Goal: Information Seeking & Learning: Learn about a topic

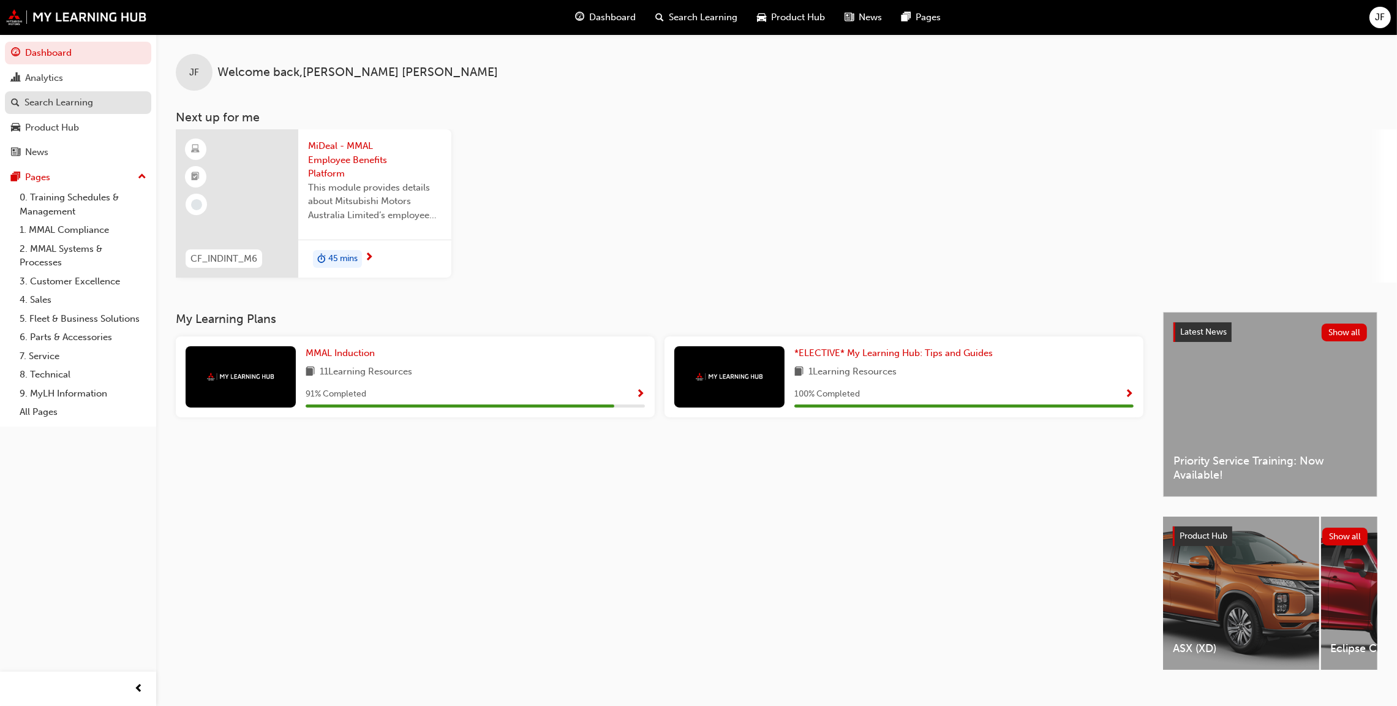
click at [36, 100] on div "Search Learning" at bounding box center [58, 103] width 69 height 14
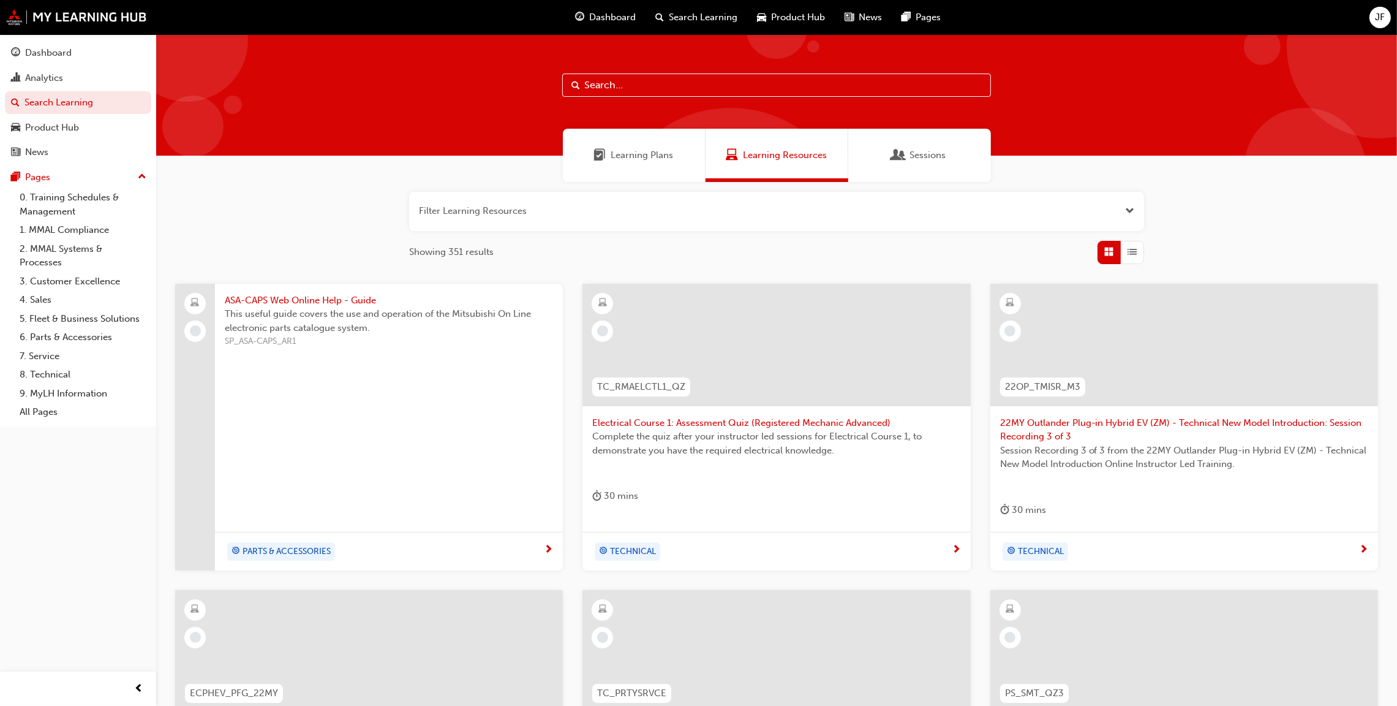
click at [622, 79] on input "text" at bounding box center [776, 84] width 429 height 23
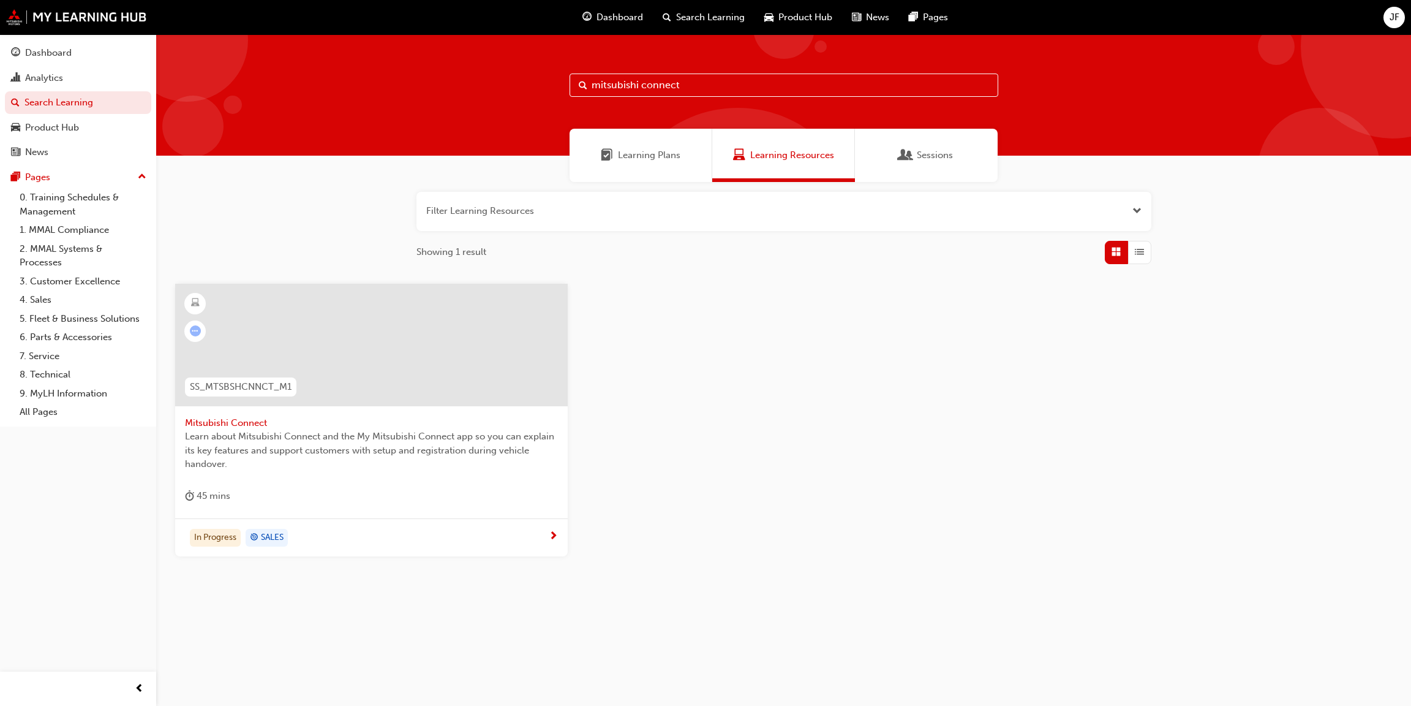
type input "mitsubishi connect"
click at [222, 418] on span "Mitsubishi Connect" at bounding box center [371, 423] width 373 height 14
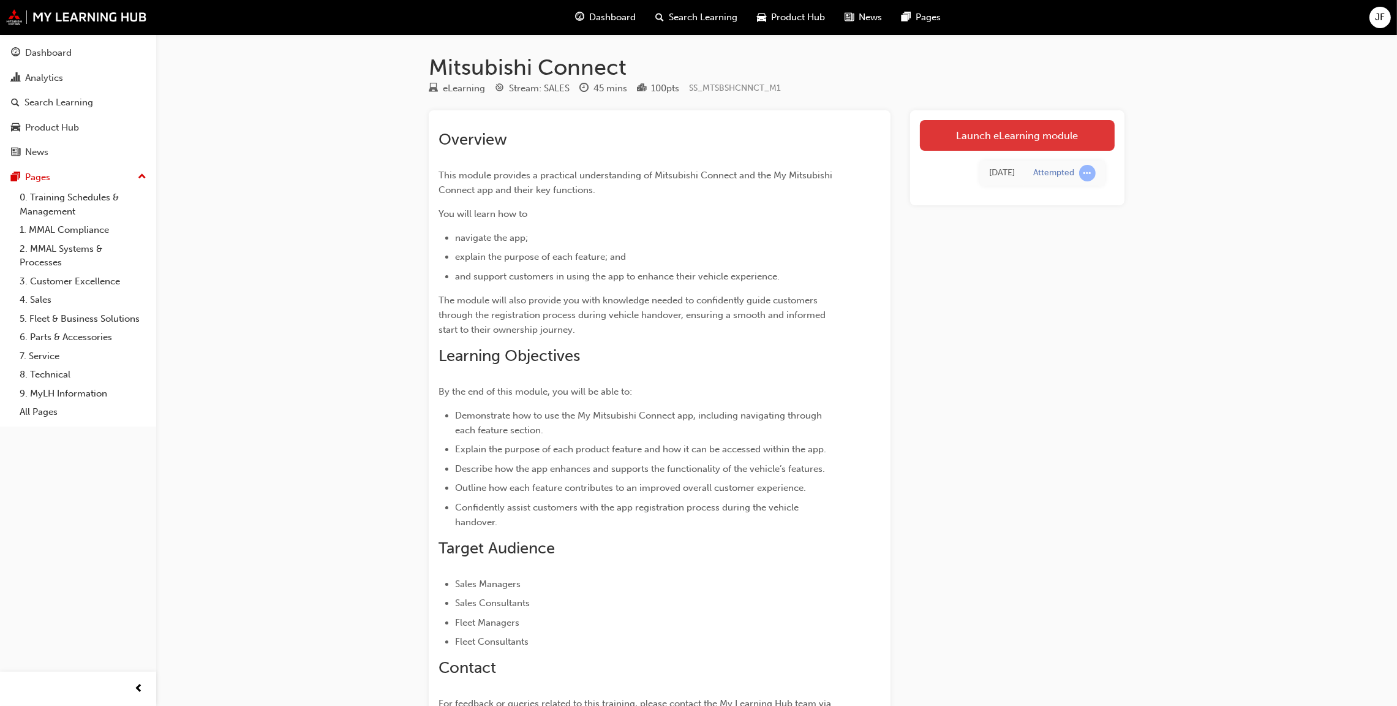
click at [995, 137] on link "Launch eLearning module" at bounding box center [1017, 135] width 195 height 31
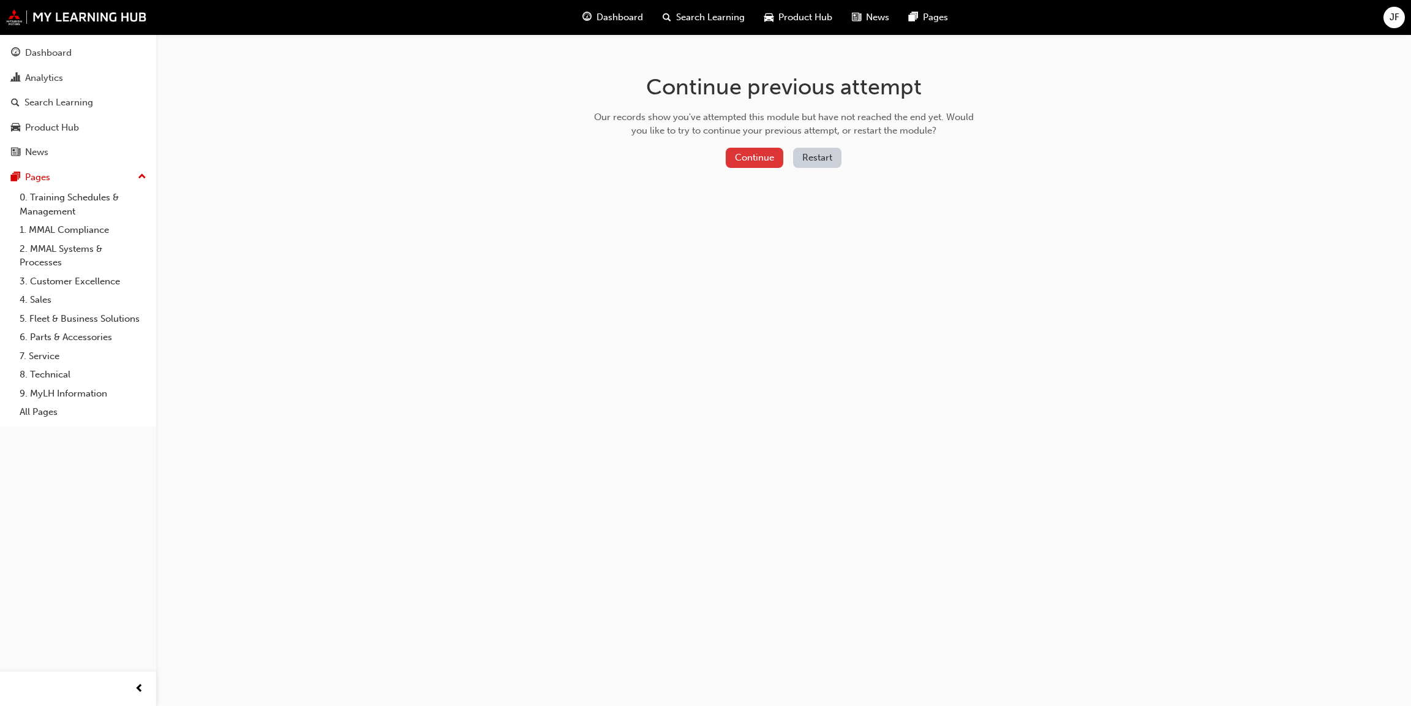
click at [766, 156] on button "Continue" at bounding box center [755, 158] width 58 height 20
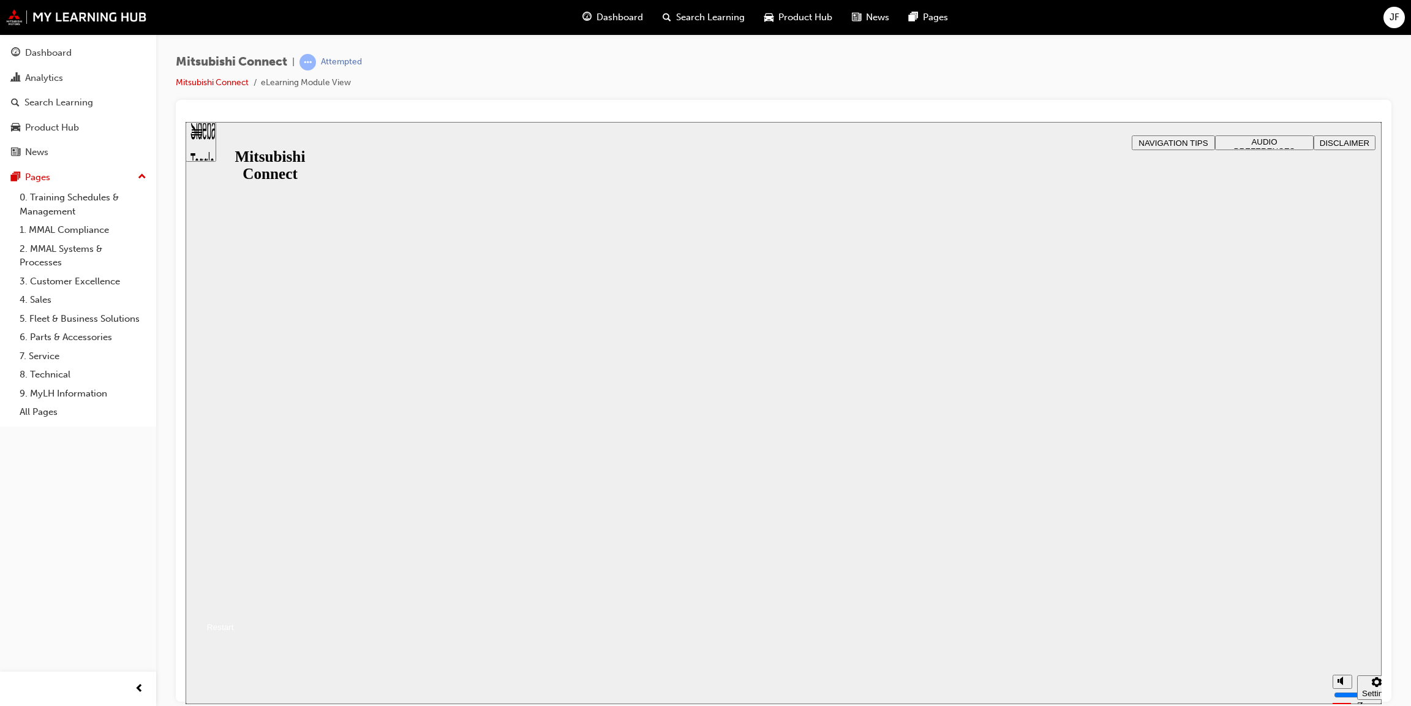
click at [234, 604] on button "Resume" at bounding box center [210, 612] width 48 height 16
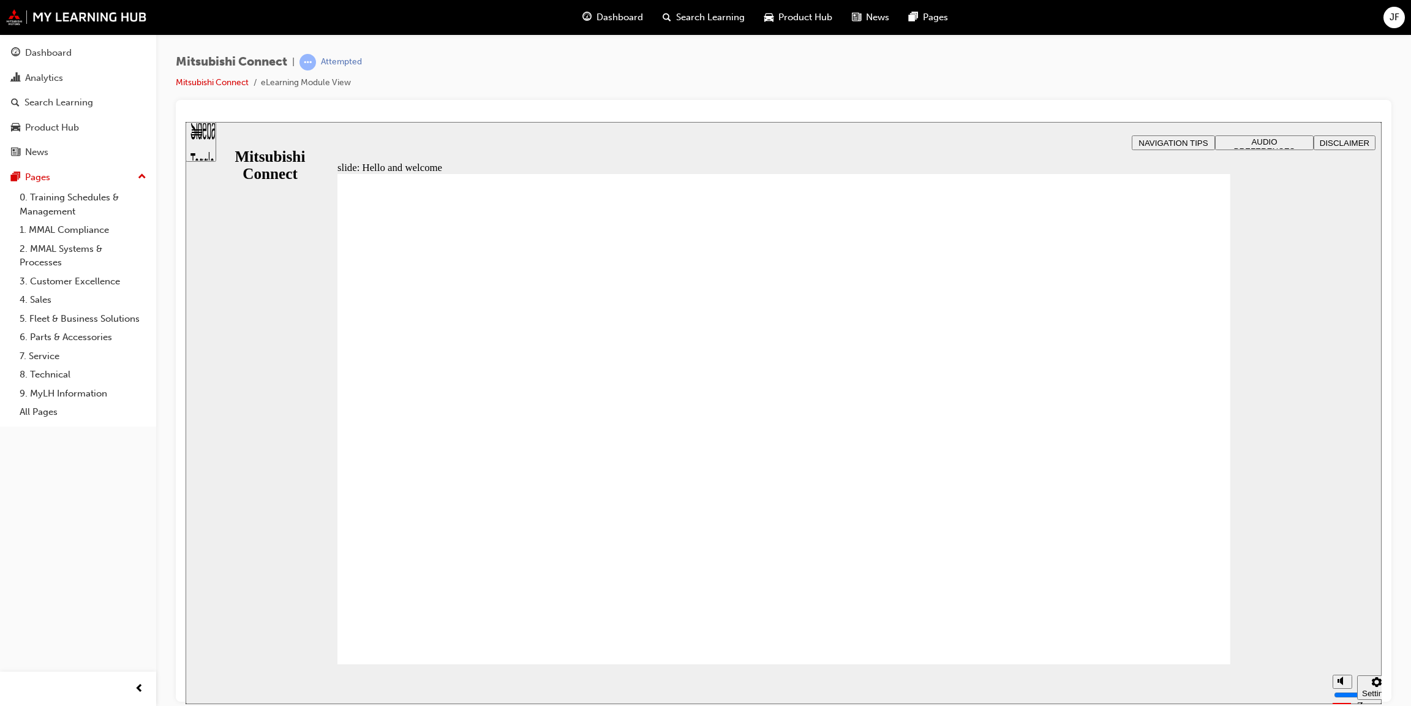
click at [1291, 503] on div "slide: Hello and welcome Rectangle 1 B N Rectangle 1 Rectangle 2 Rectangle 3 He…" at bounding box center [784, 412] width 1196 height 582
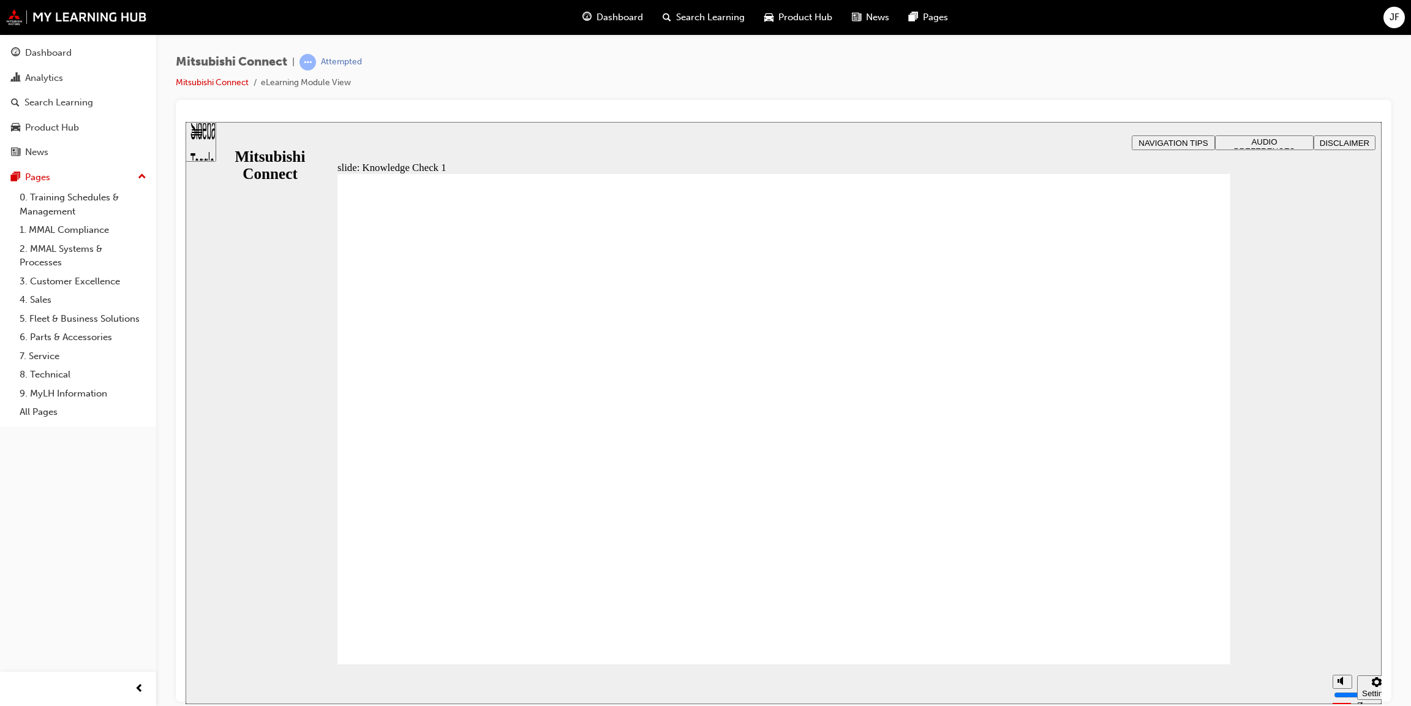
checkbox input "true"
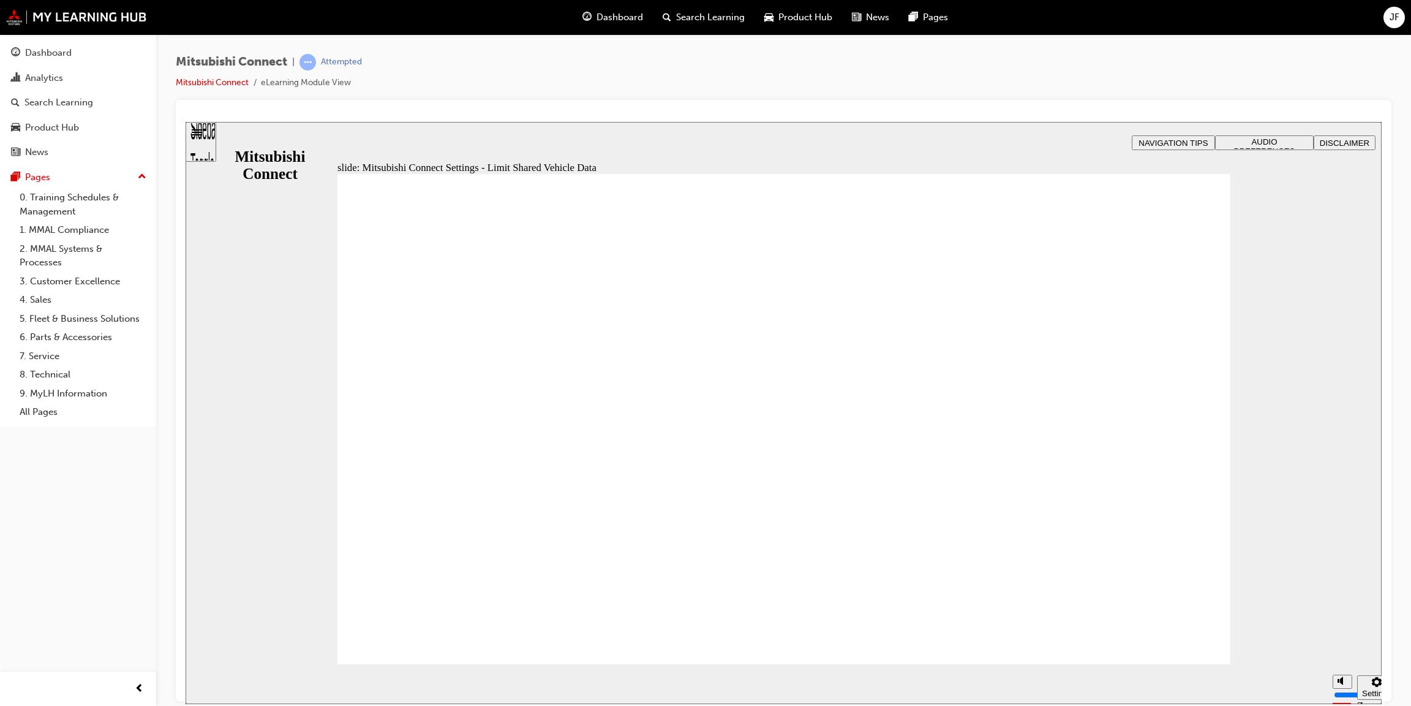
radio input "false"
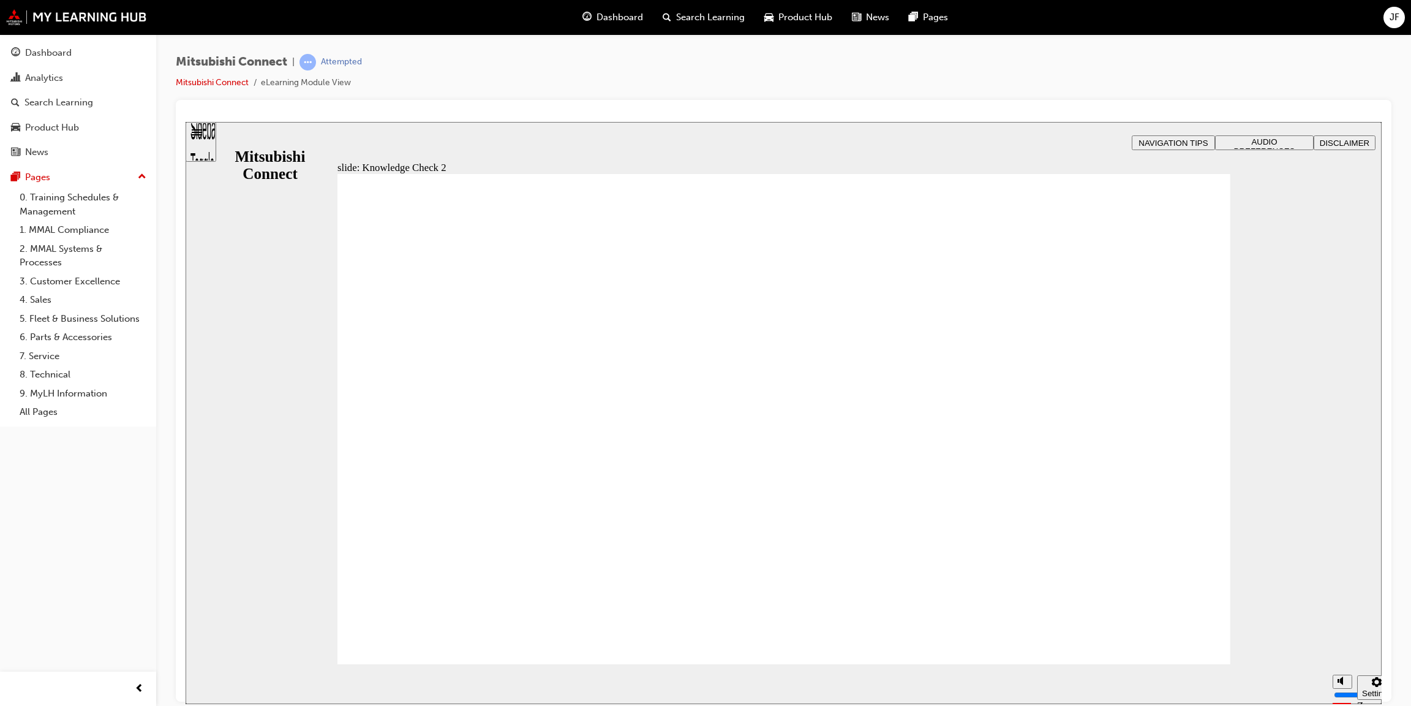
radio input "true"
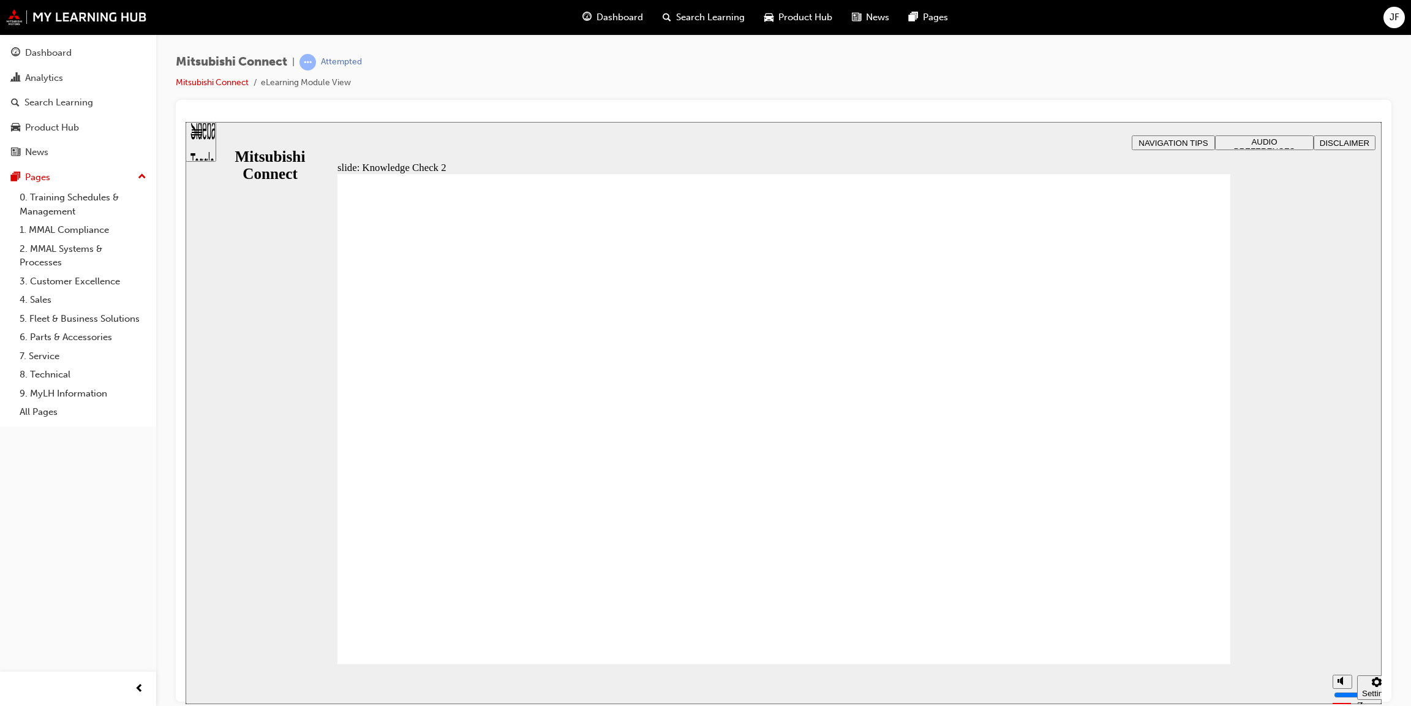
radio input "false"
radio input "true"
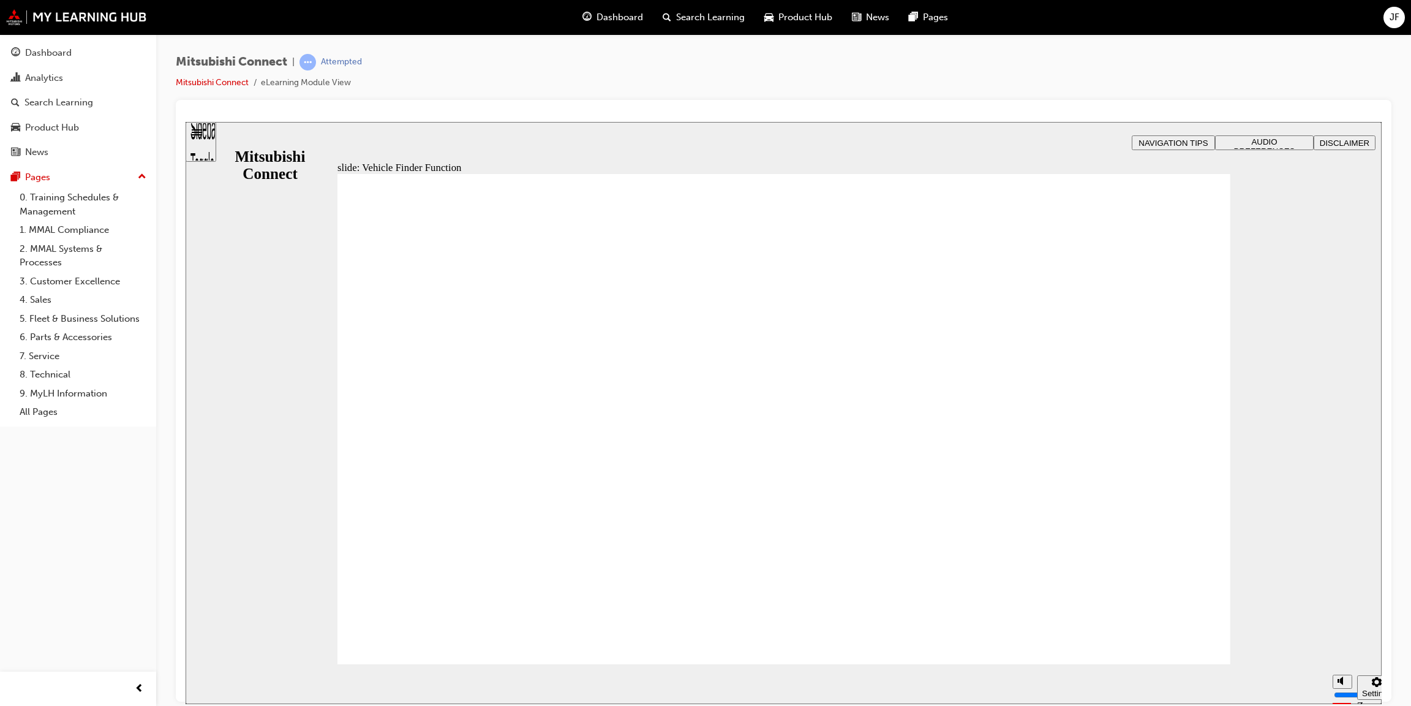
checkbox input "true"
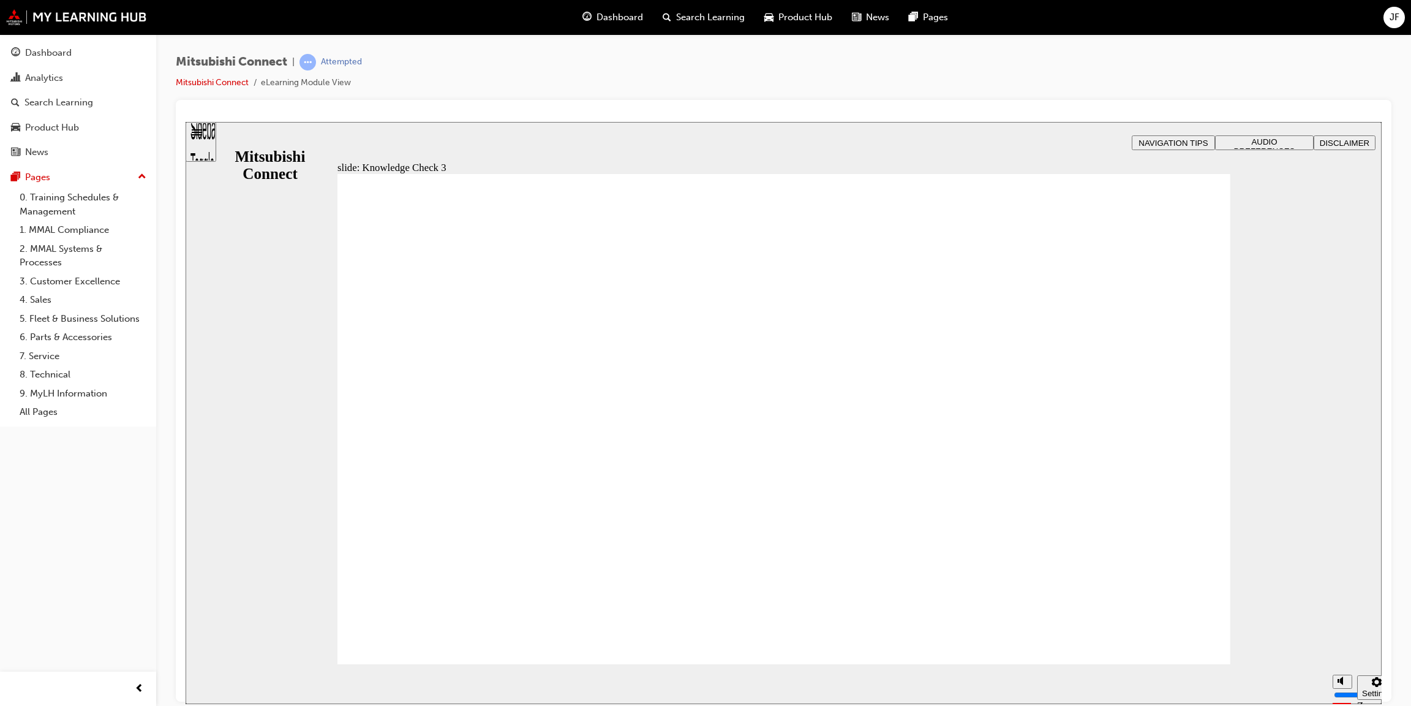
checkbox input "true"
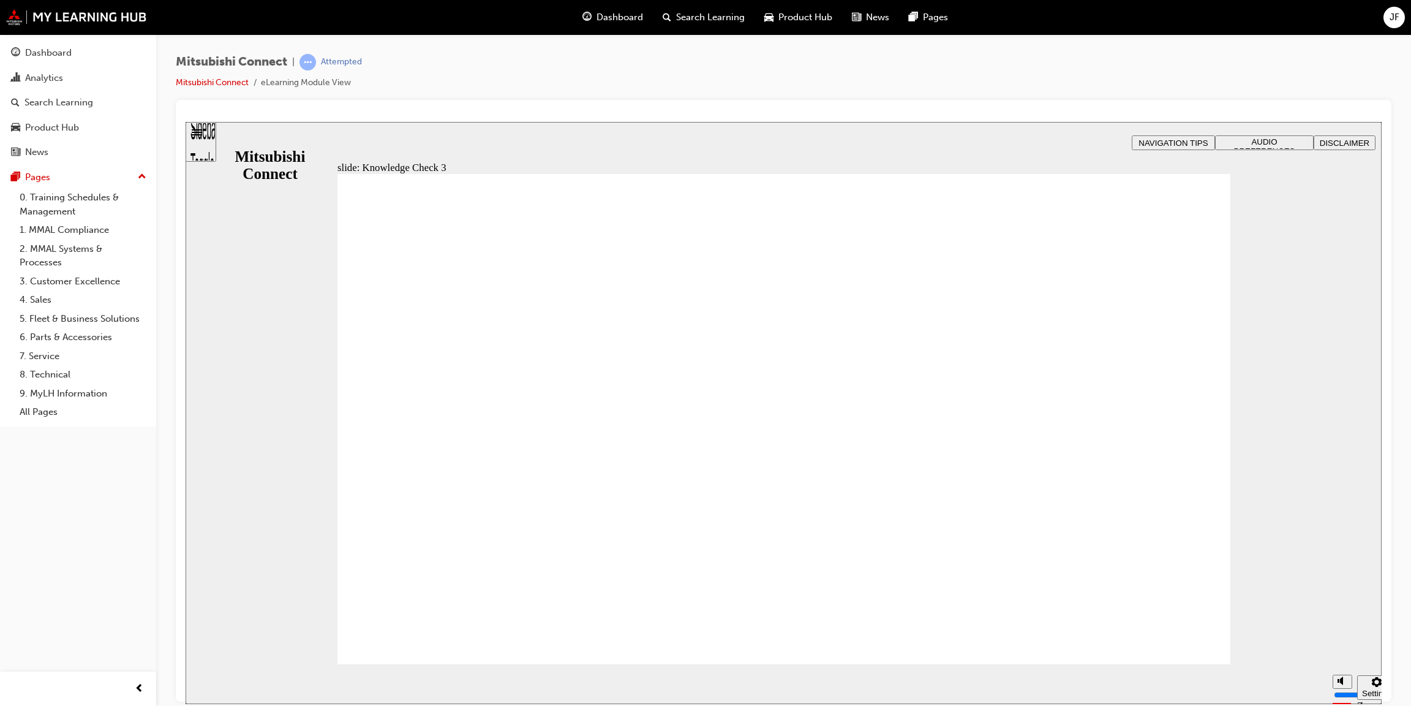
checkbox input "false"
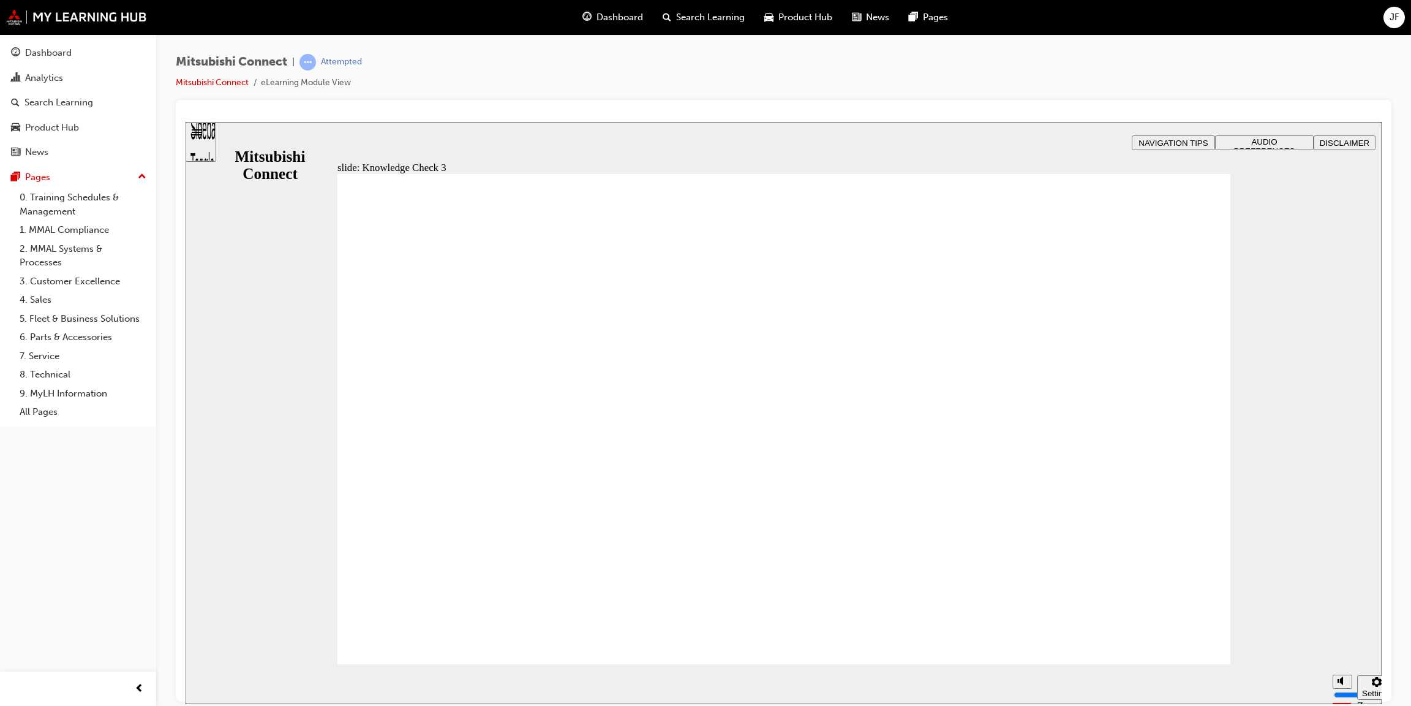
checkbox input "false"
checkbox input "true"
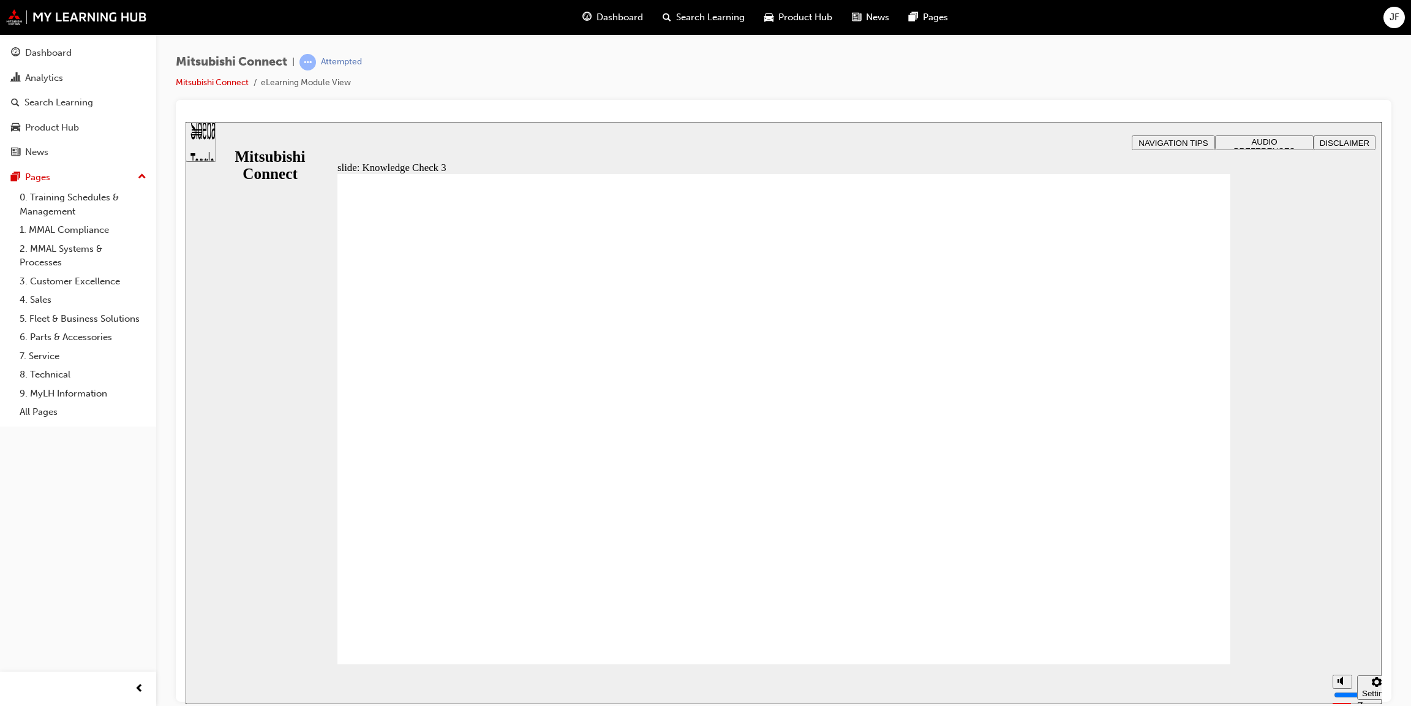
checkbox input "false"
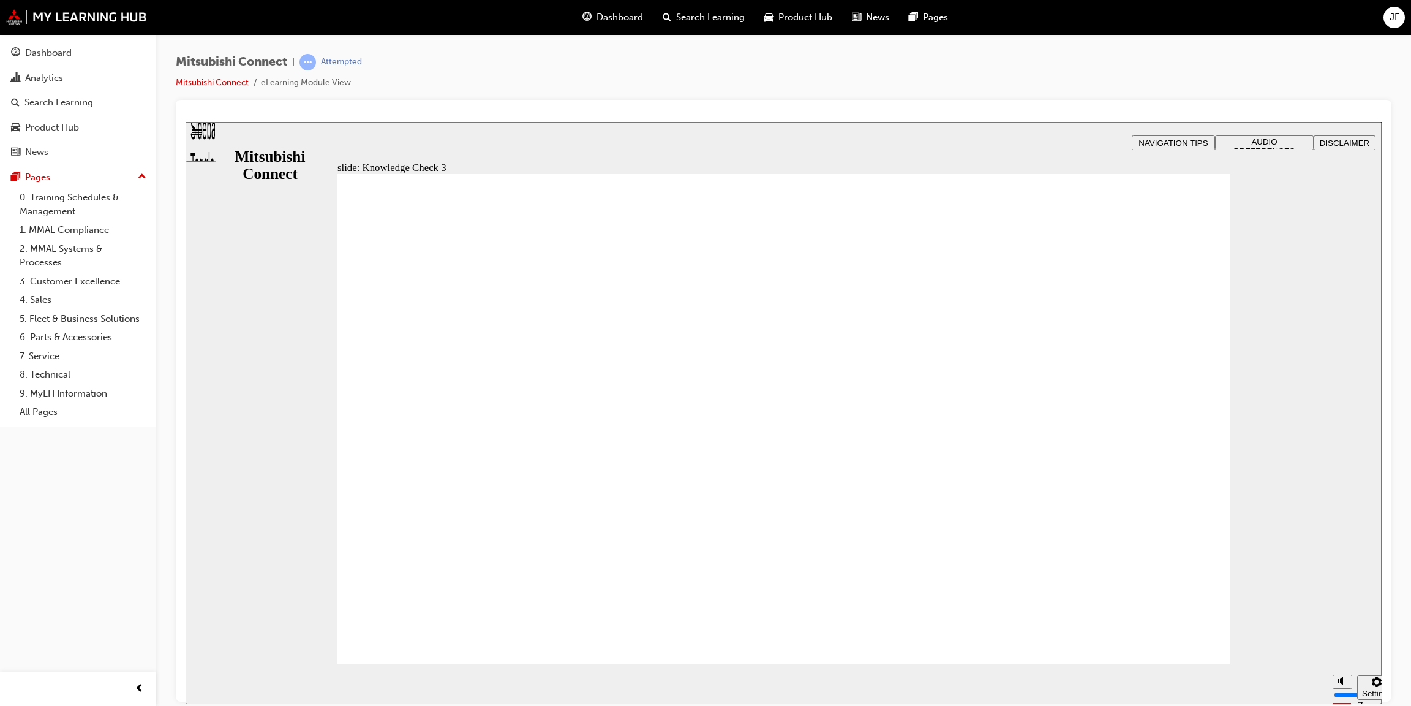
checkbox input "true"
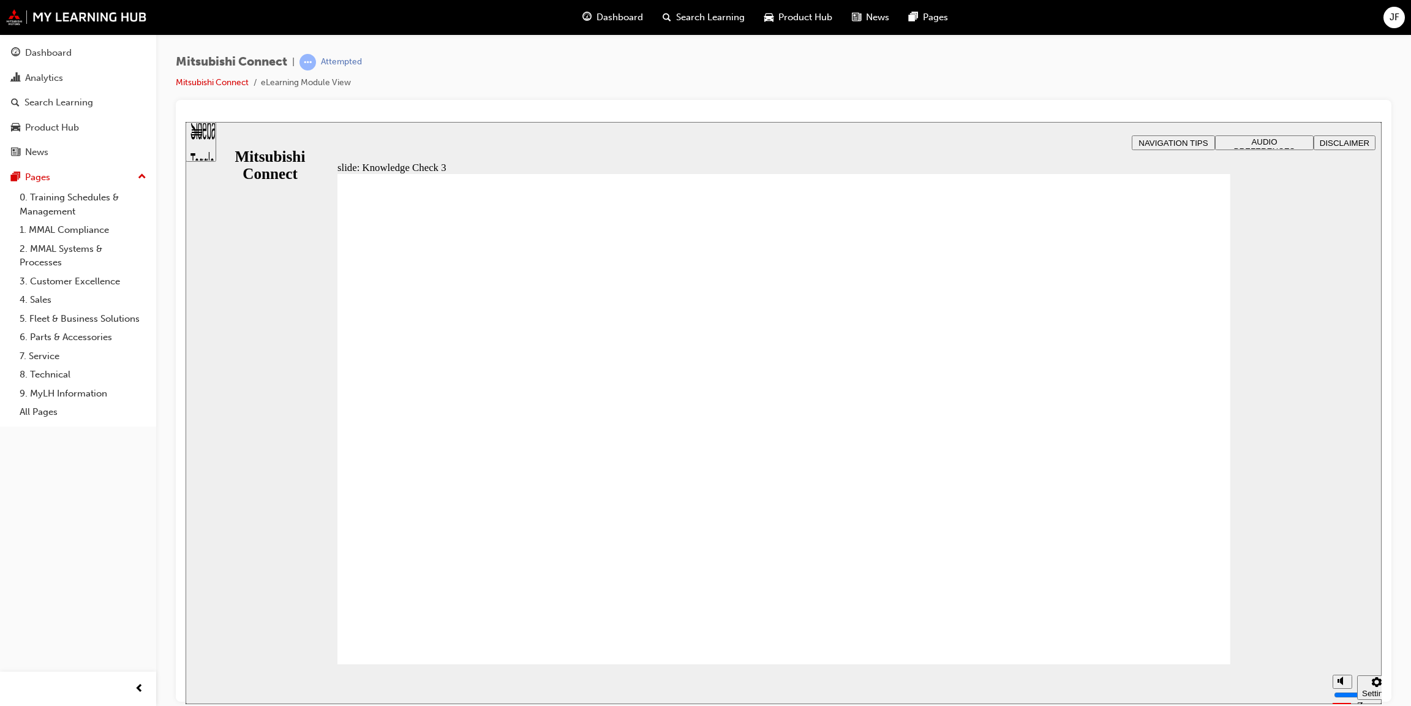
checkbox input "false"
checkbox input "true"
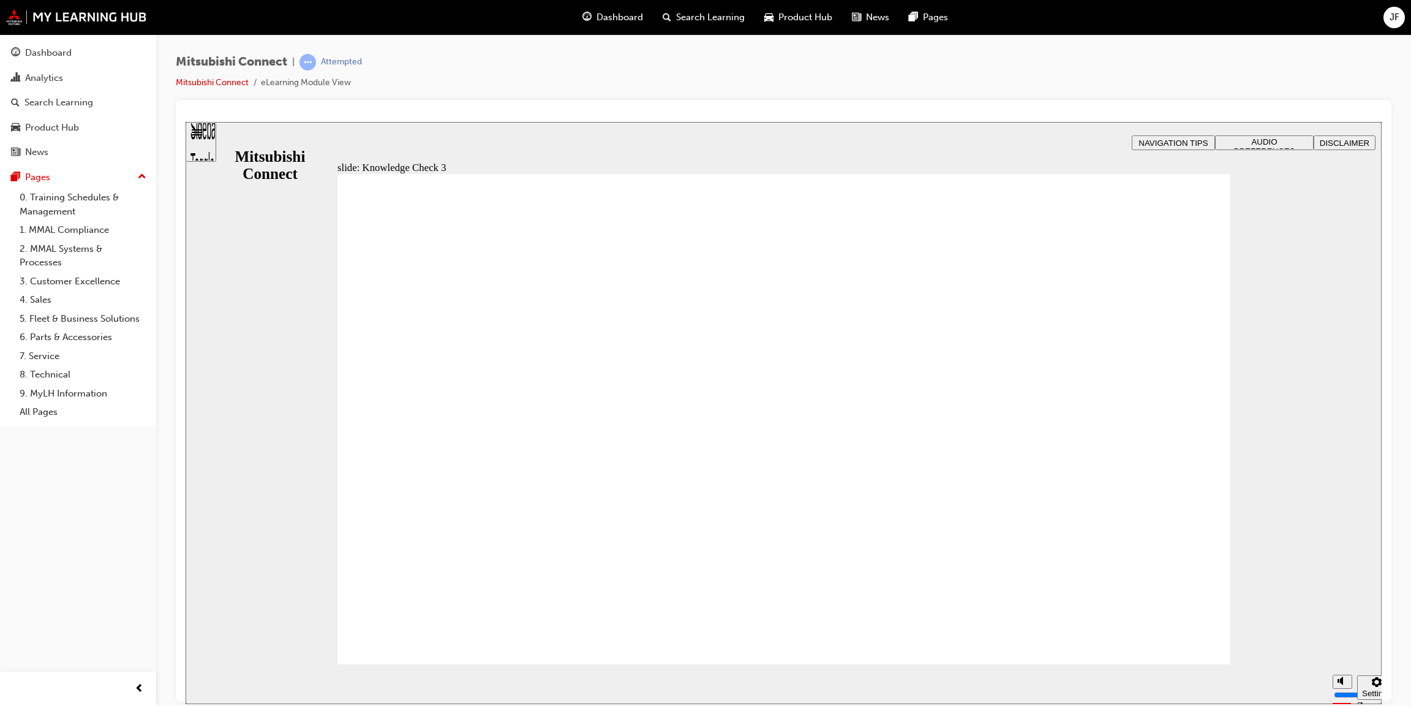
checkbox input "false"
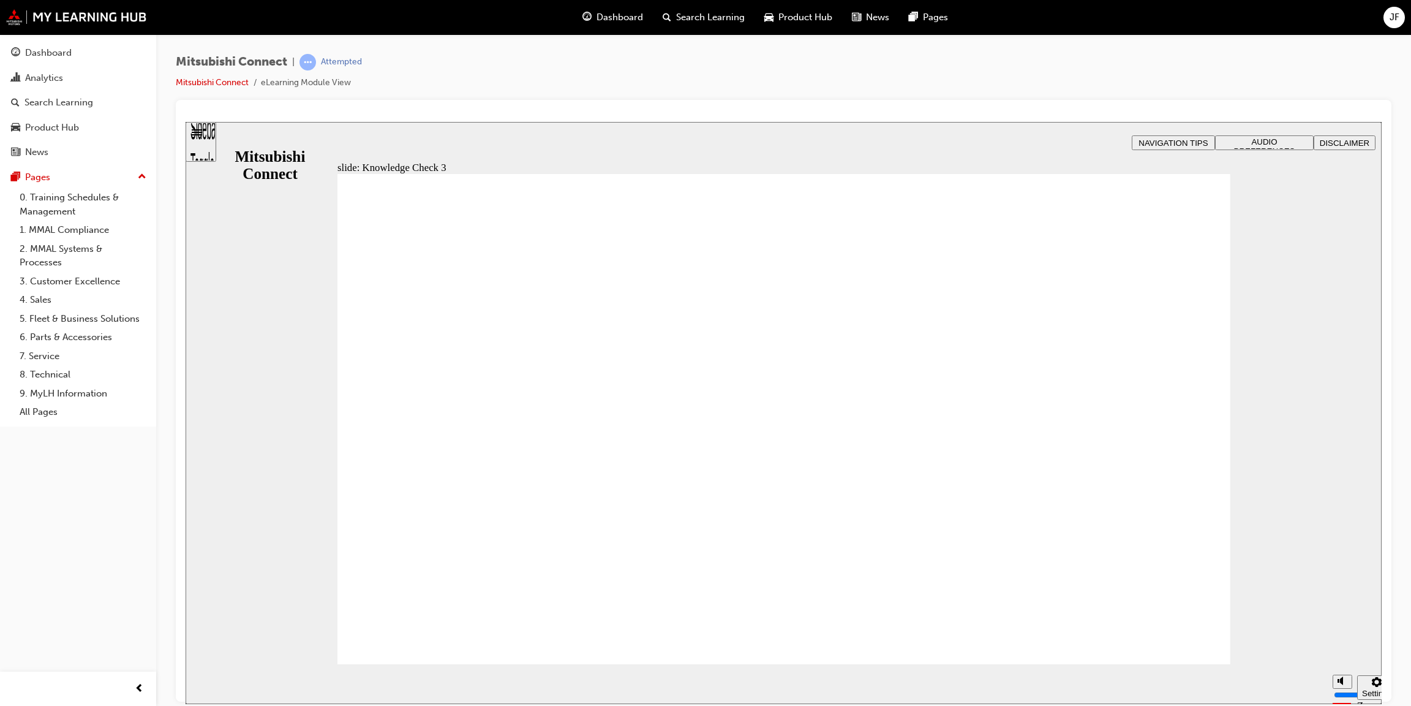
checkbox input "false"
checkbox input "true"
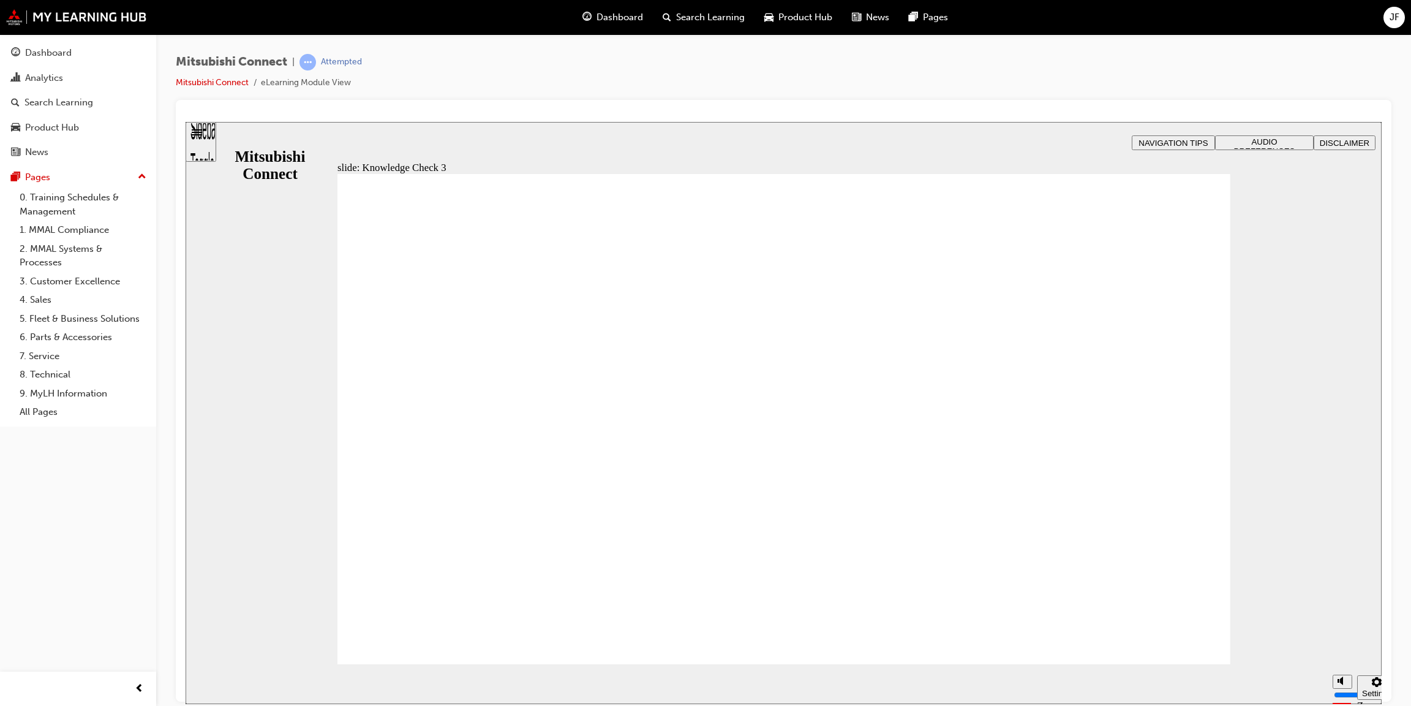
checkbox input "false"
checkbox input "true"
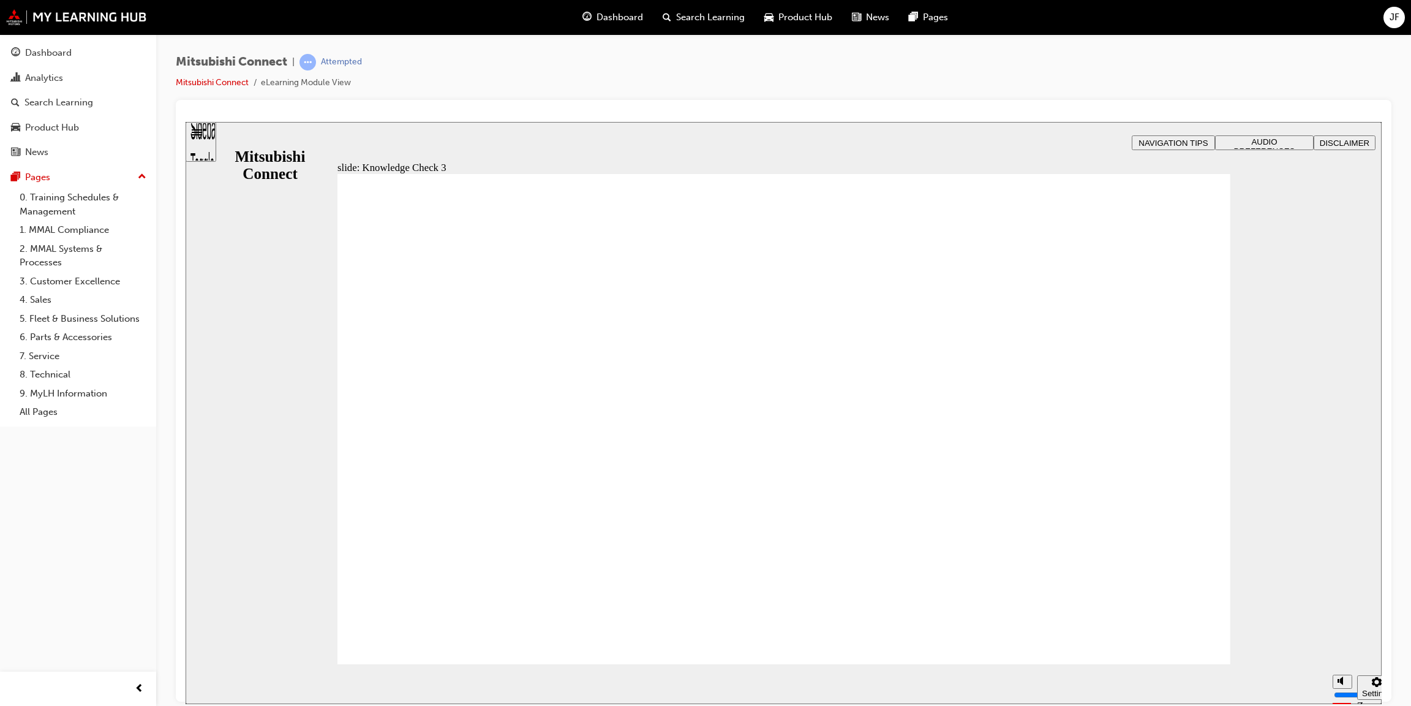
checkbox input "true"
drag, startPoint x: 387, startPoint y: 530, endPoint x: 425, endPoint y: 620, distance: 97.7
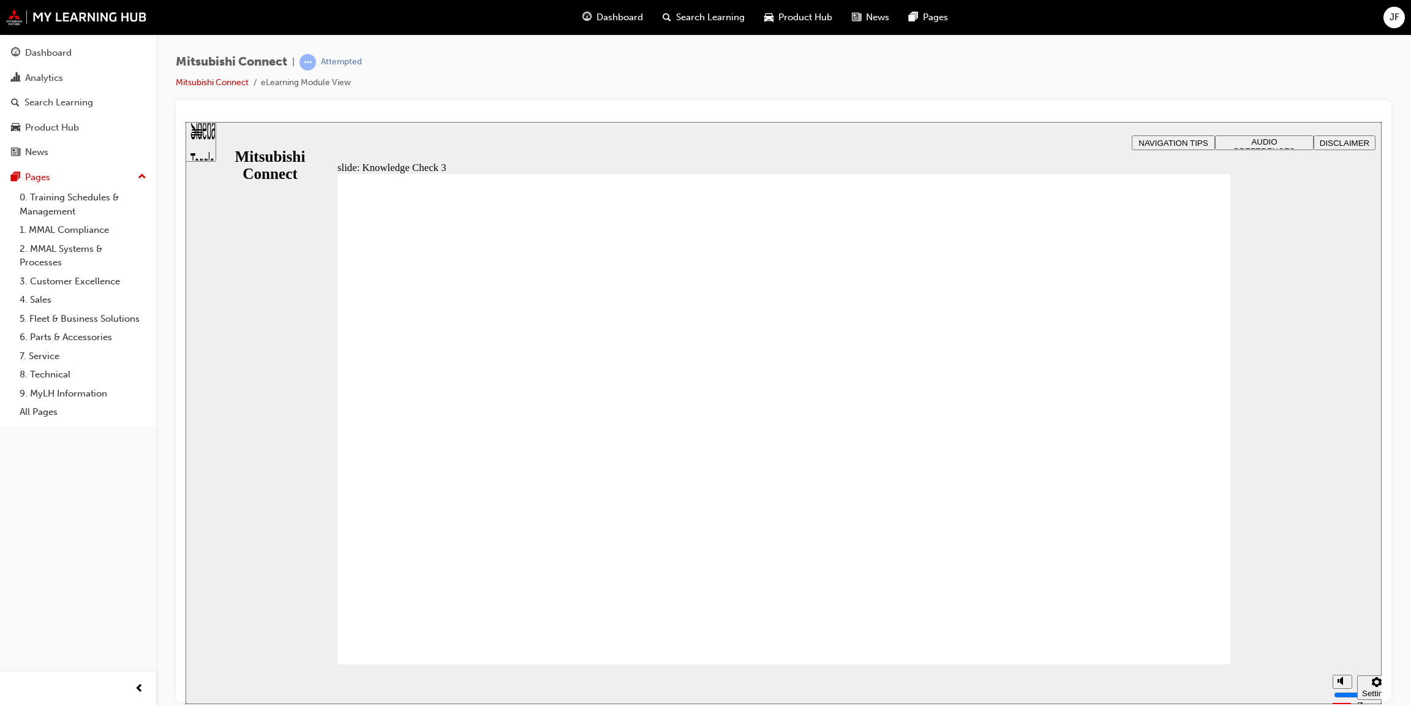
checkbox input "false"
checkbox input "true"
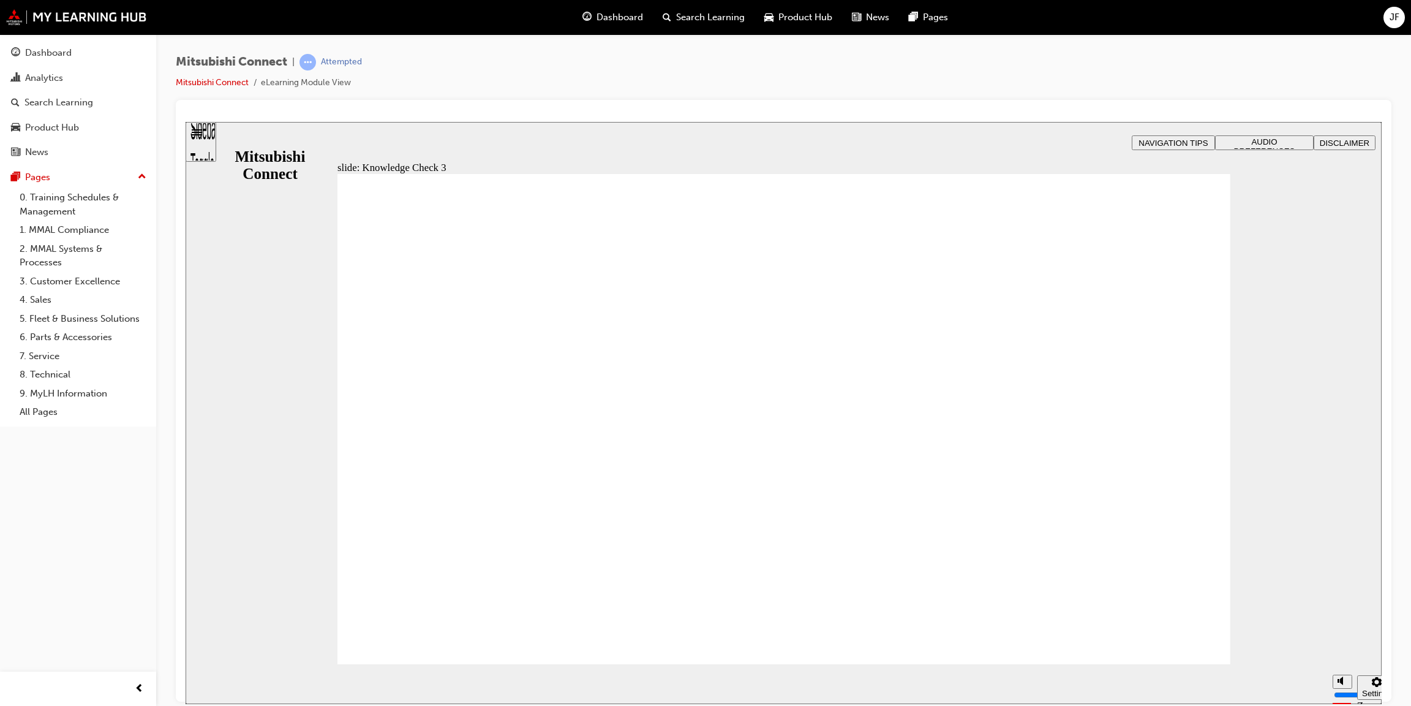
checkbox input "false"
checkbox input "true"
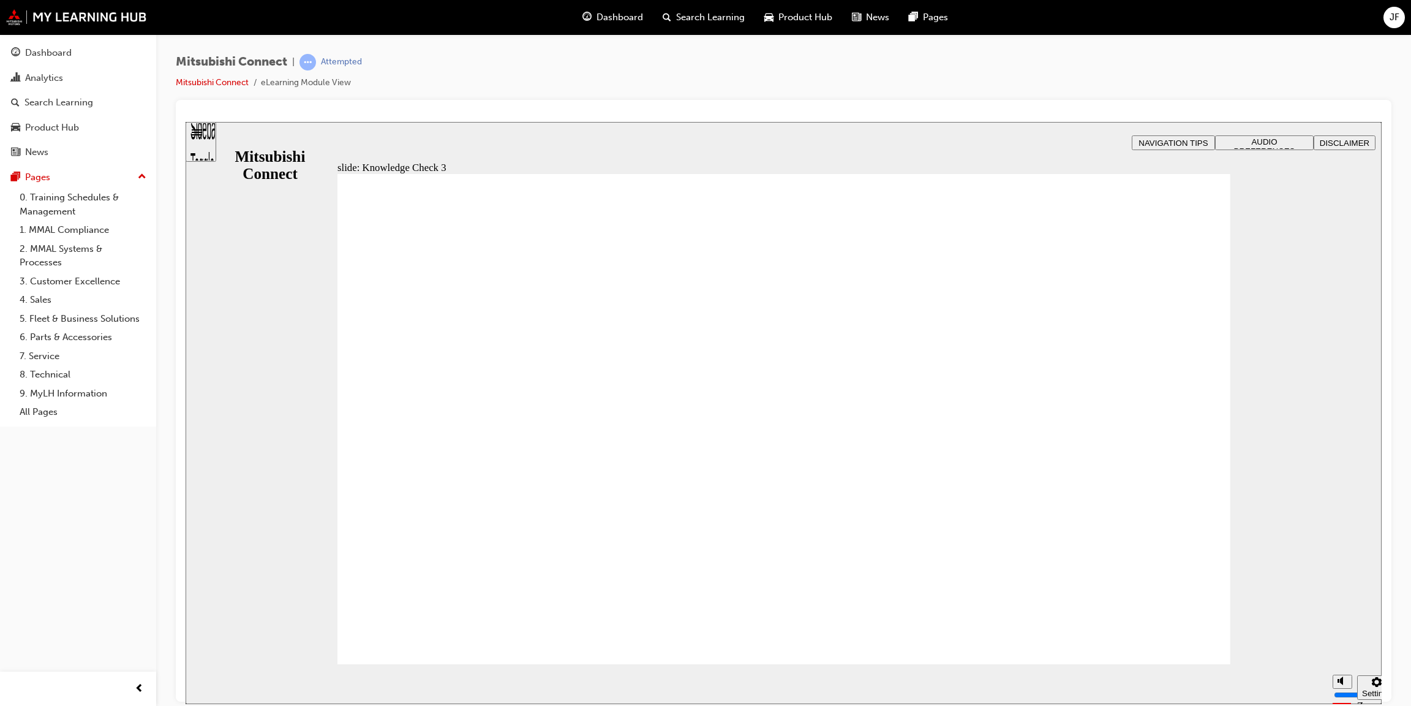
checkbox input "true"
checkbox input "false"
checkbox input "true"
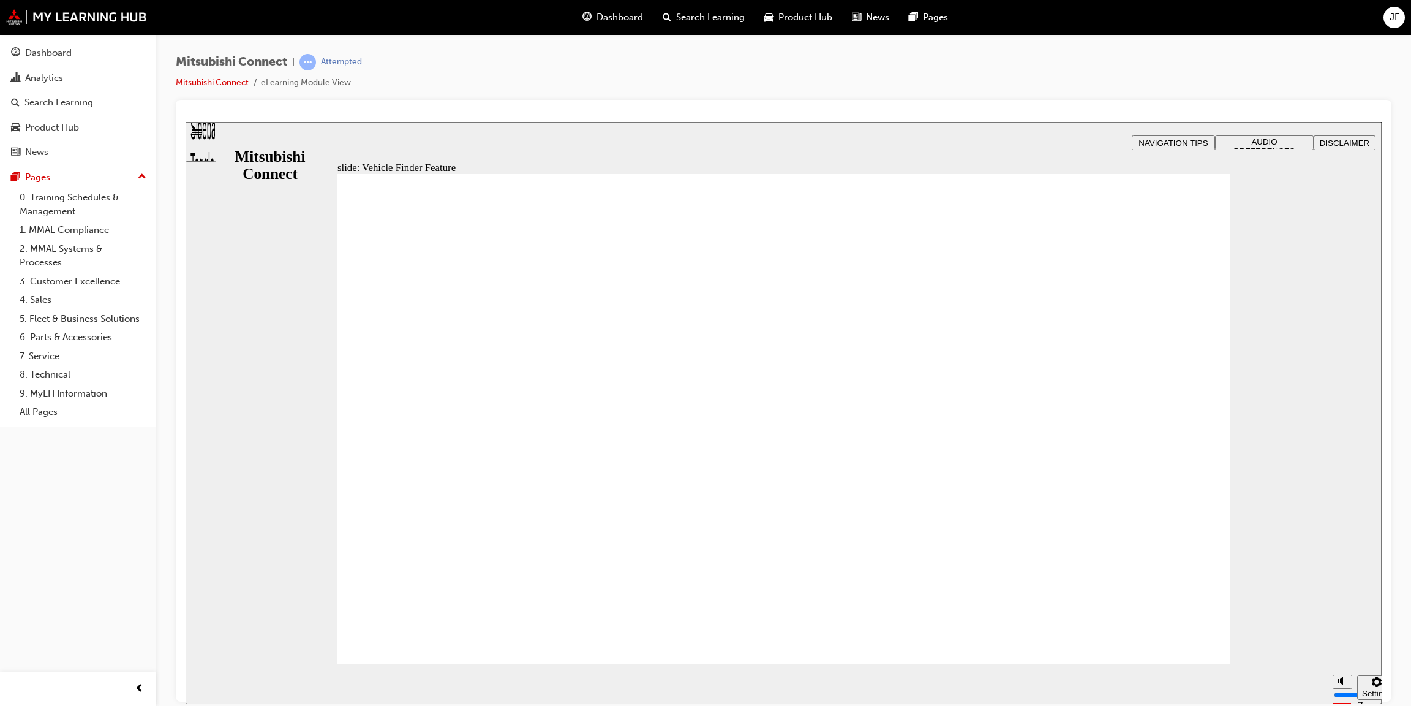
checkbox input "true"
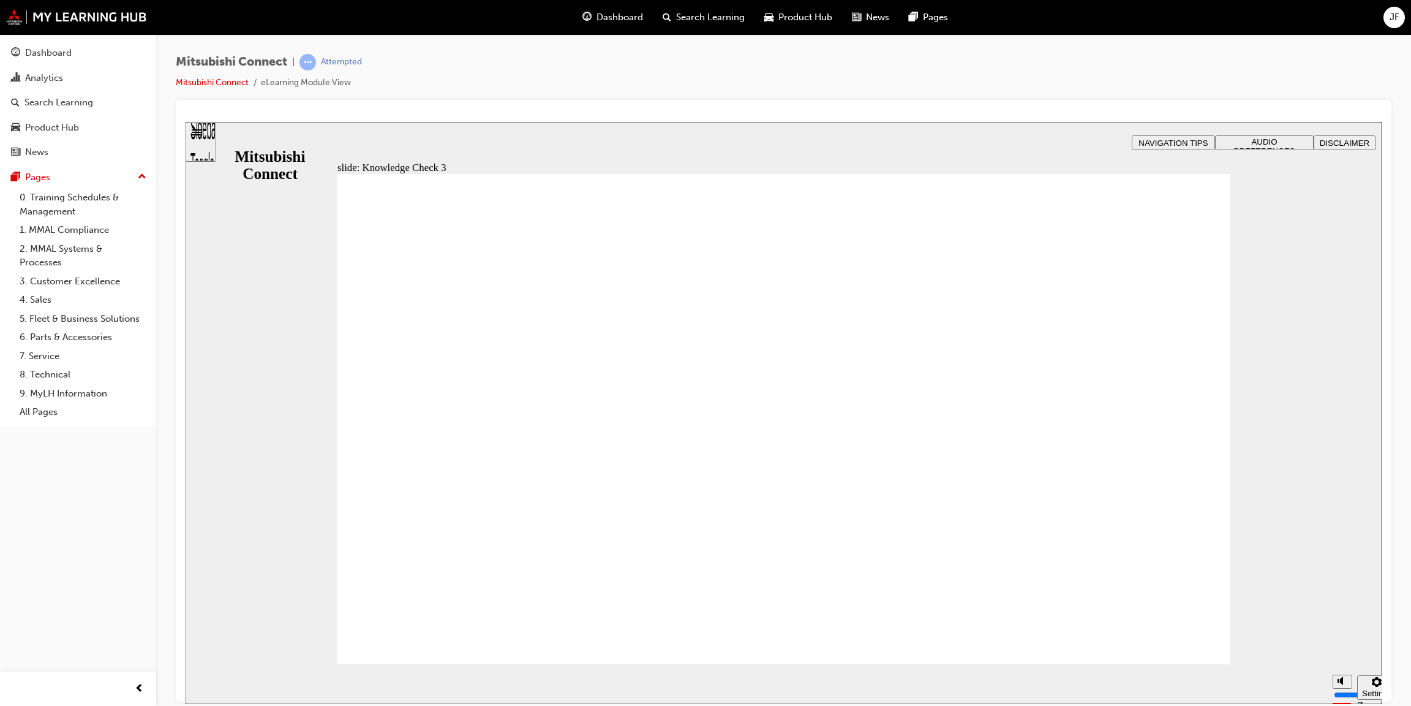
checkbox input "true"
drag, startPoint x: 751, startPoint y: 562, endPoint x: 769, endPoint y: 551, distance: 20.9
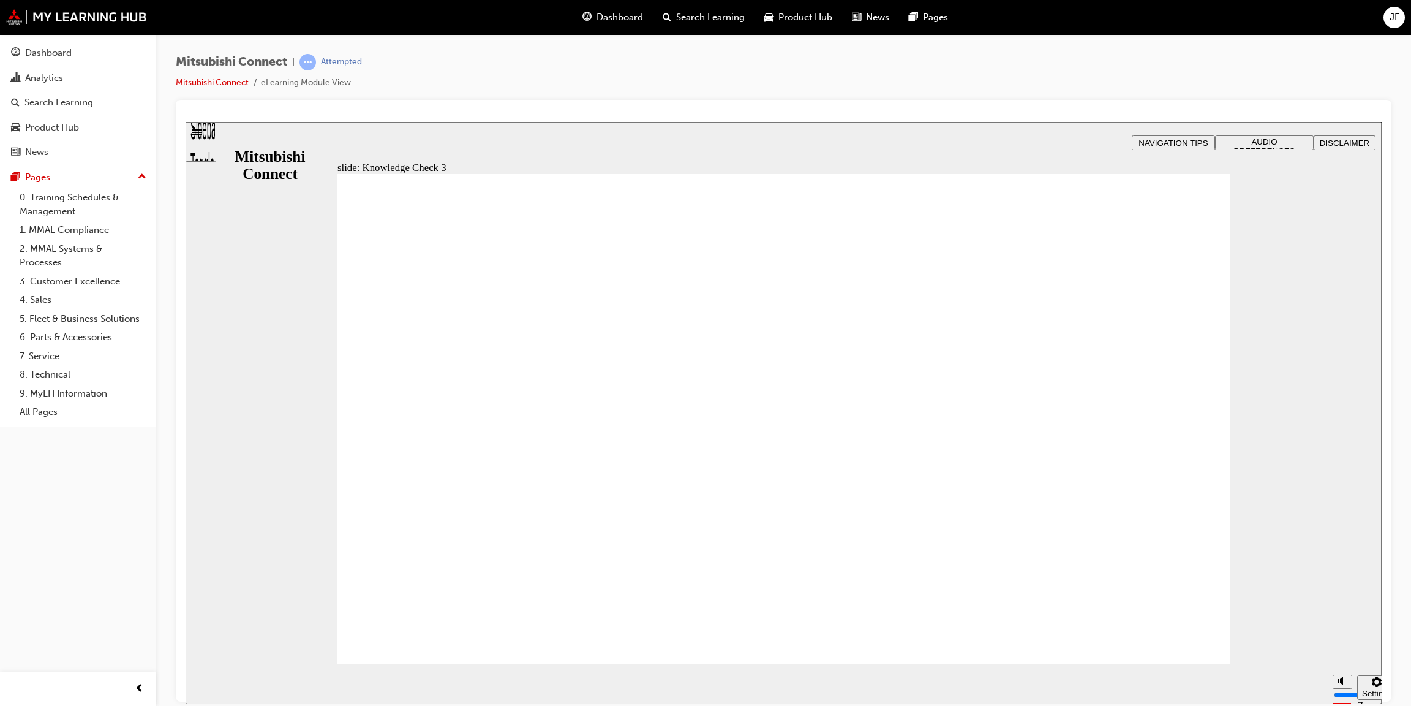
checkbox input "false"
checkbox input "true"
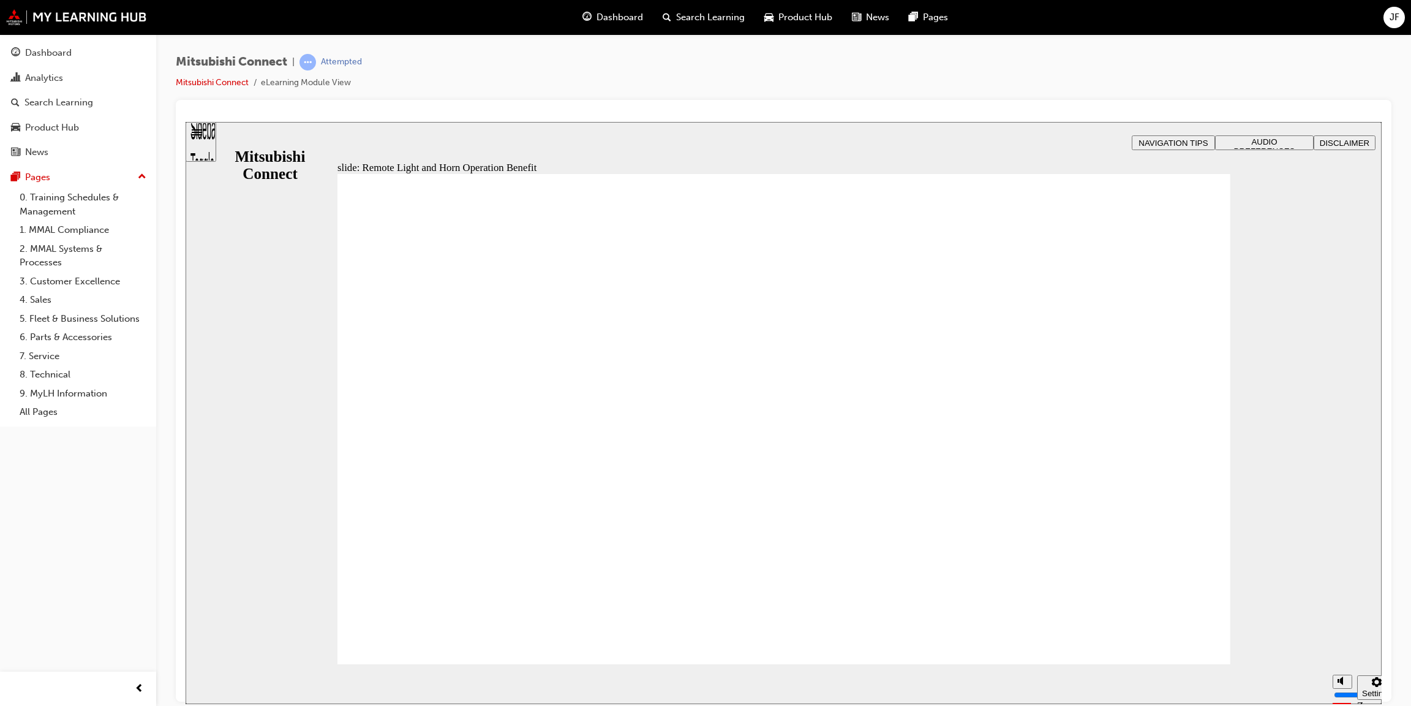
radio input "true"
drag, startPoint x: 375, startPoint y: 506, endPoint x: 410, endPoint y: 616, distance: 114.9
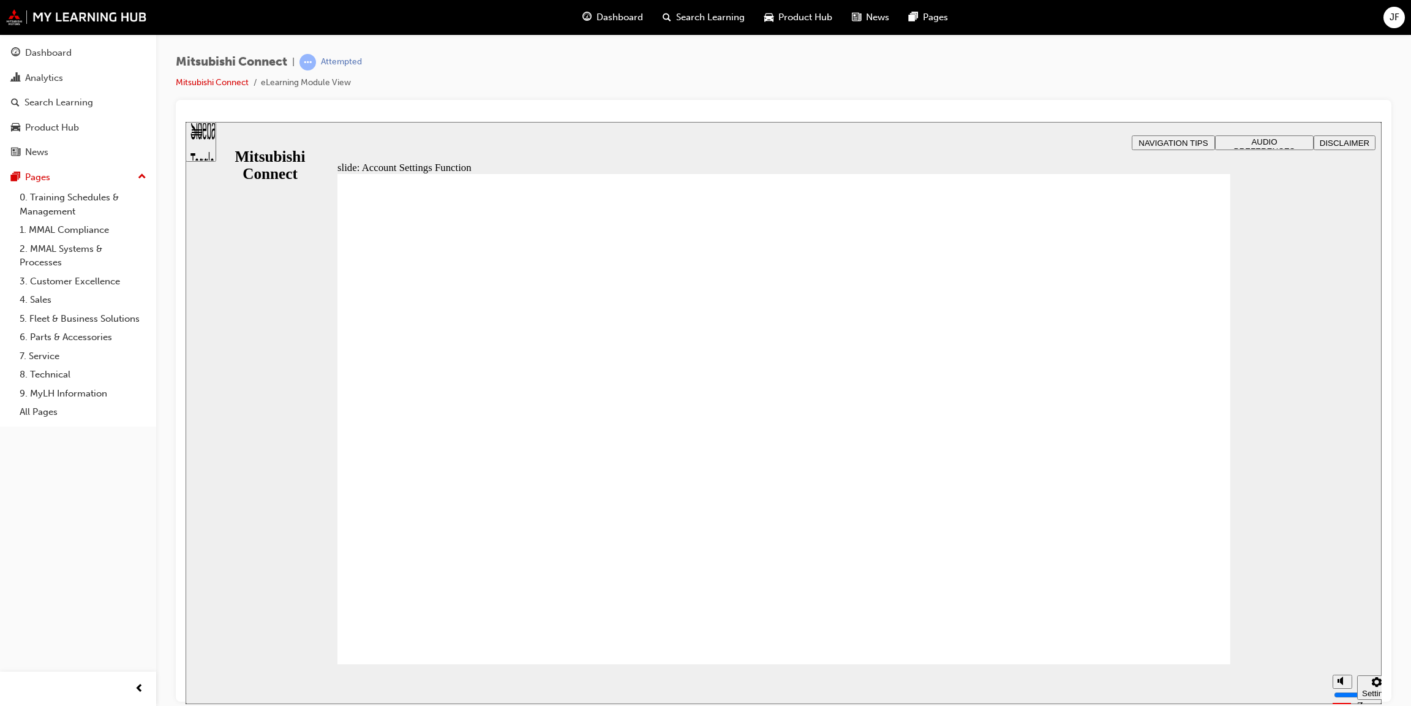
checkbox input "true"
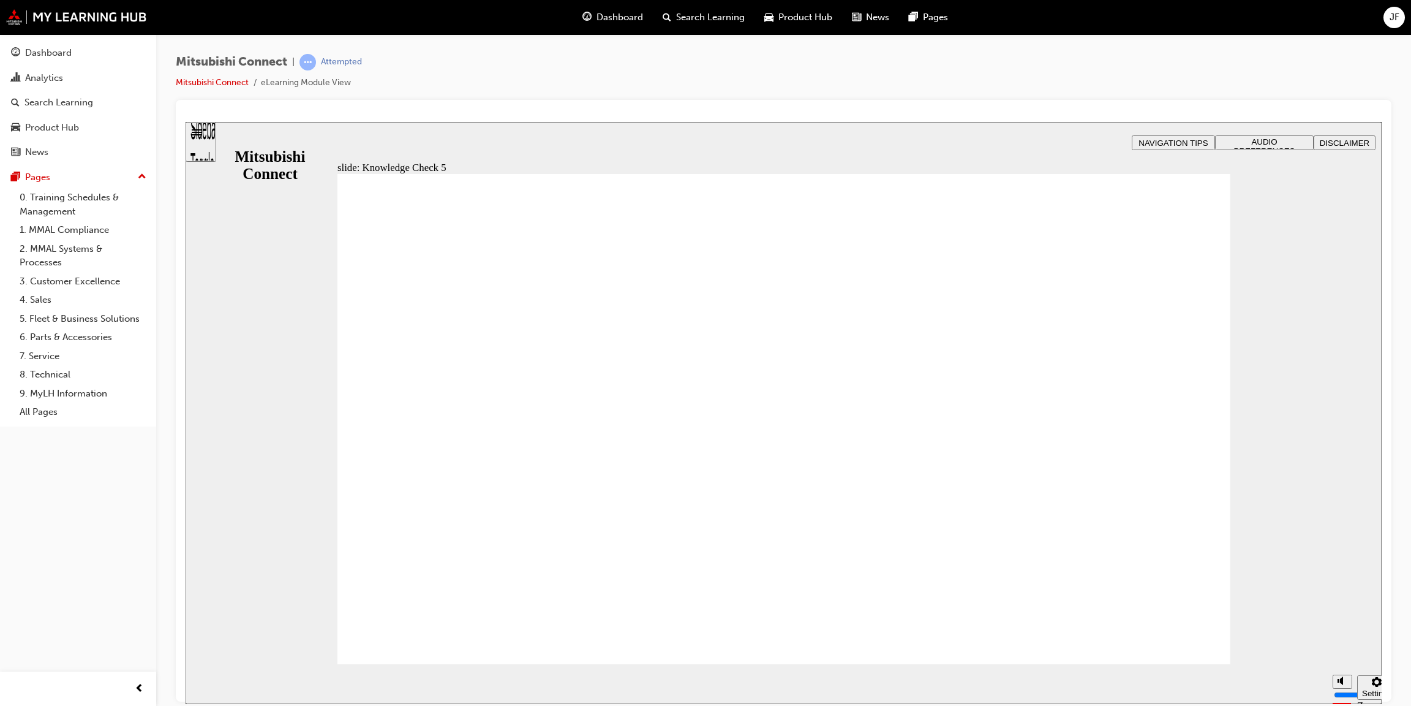
checkbox input "true"
drag, startPoint x: 378, startPoint y: 445, endPoint x: 376, endPoint y: 458, distance: 13.1
checkbox input "true"
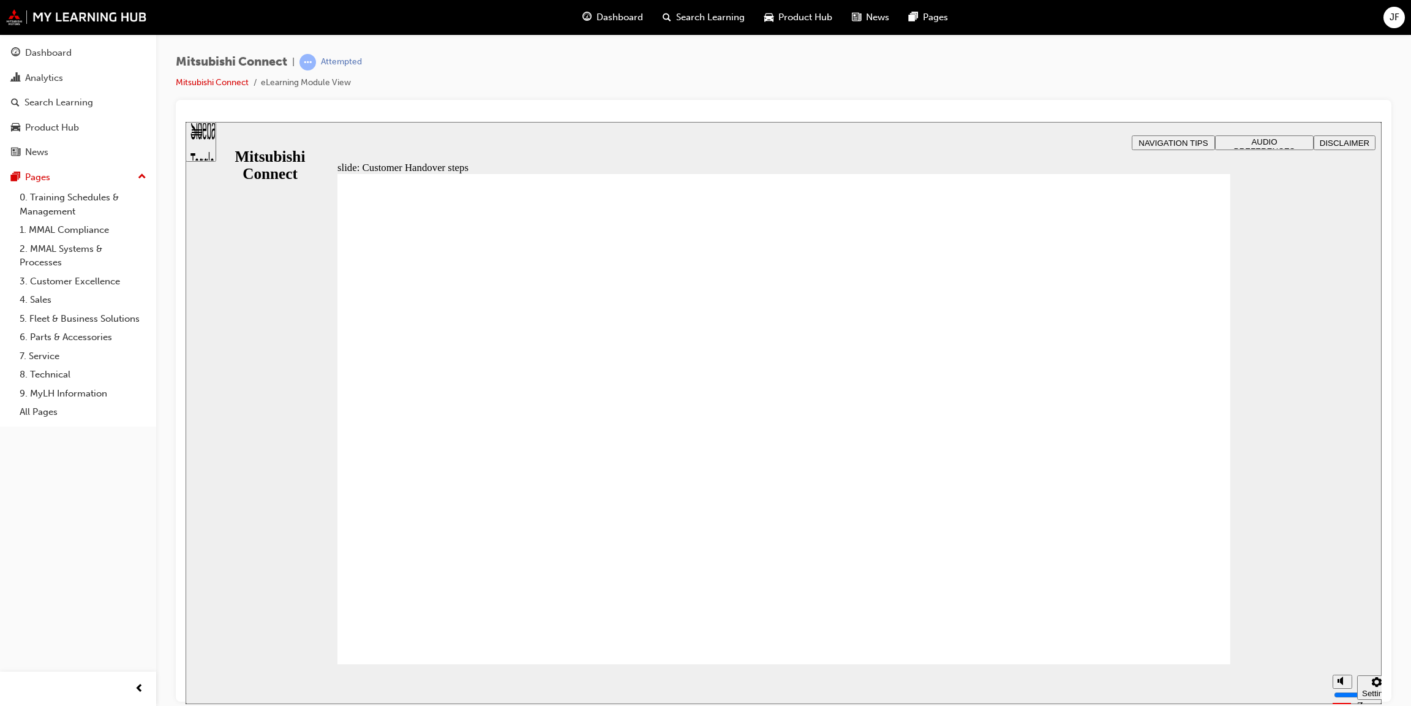
radio input "true"
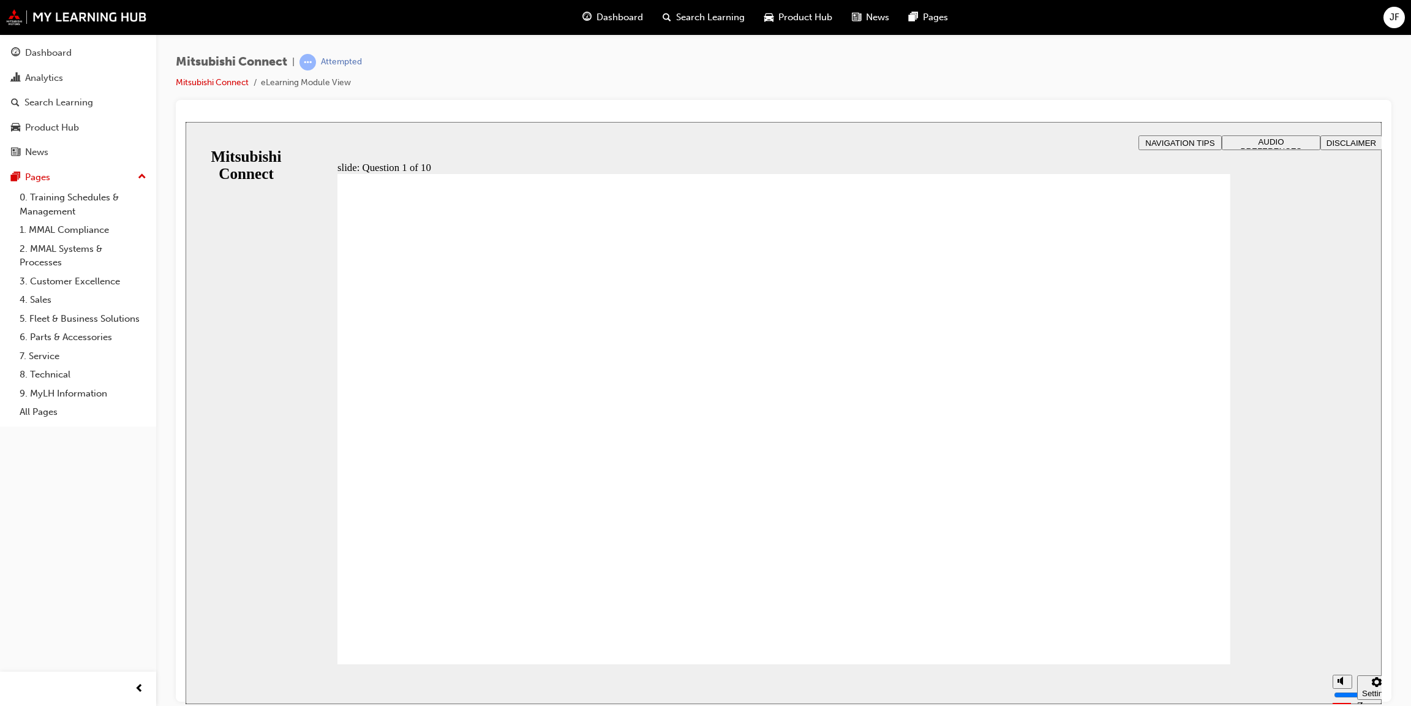
checkbox input "true"
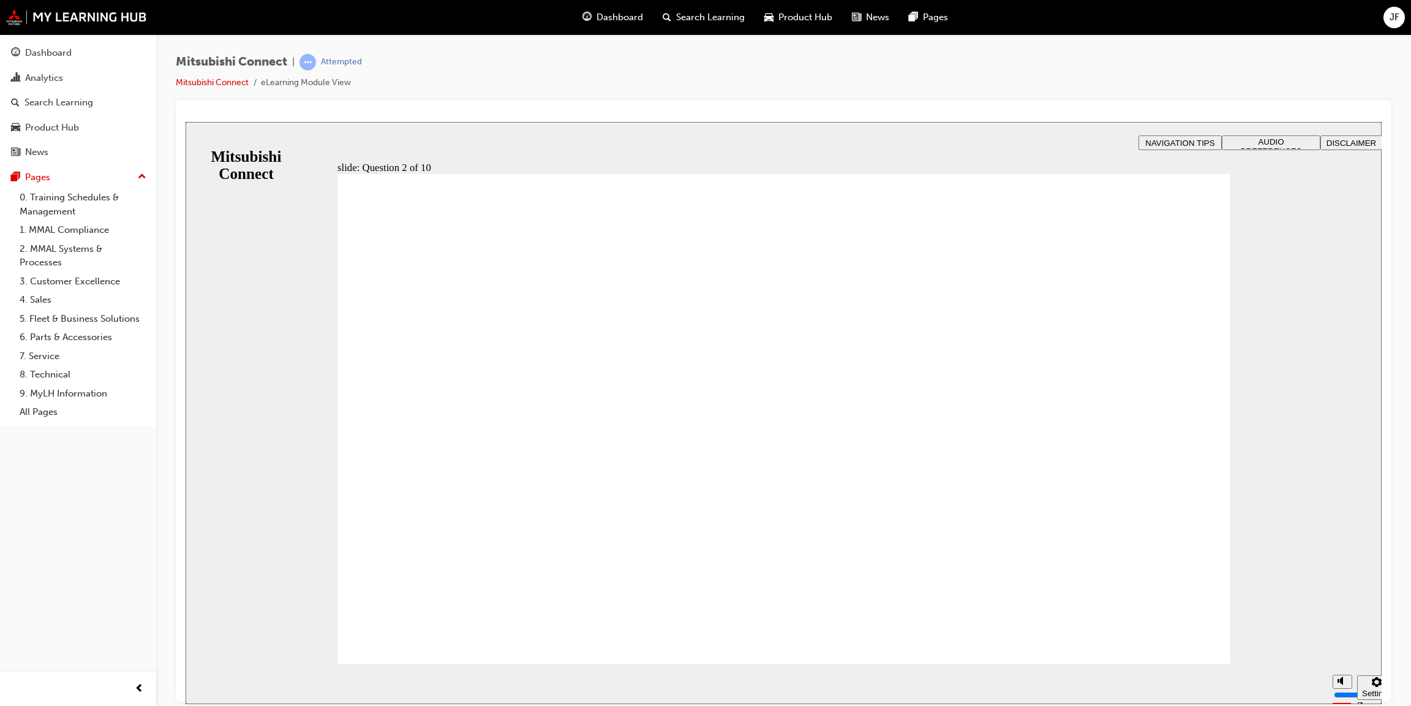
checkbox input "true"
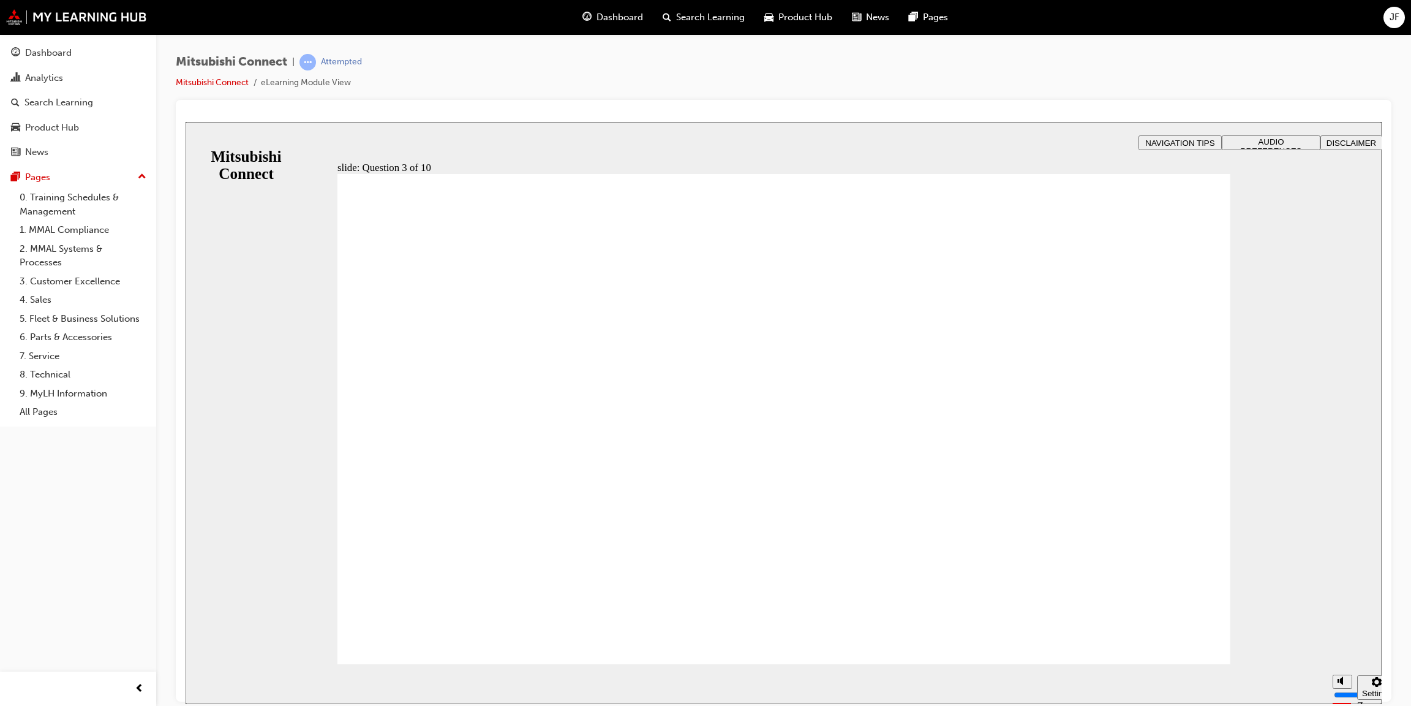
radio input "true"
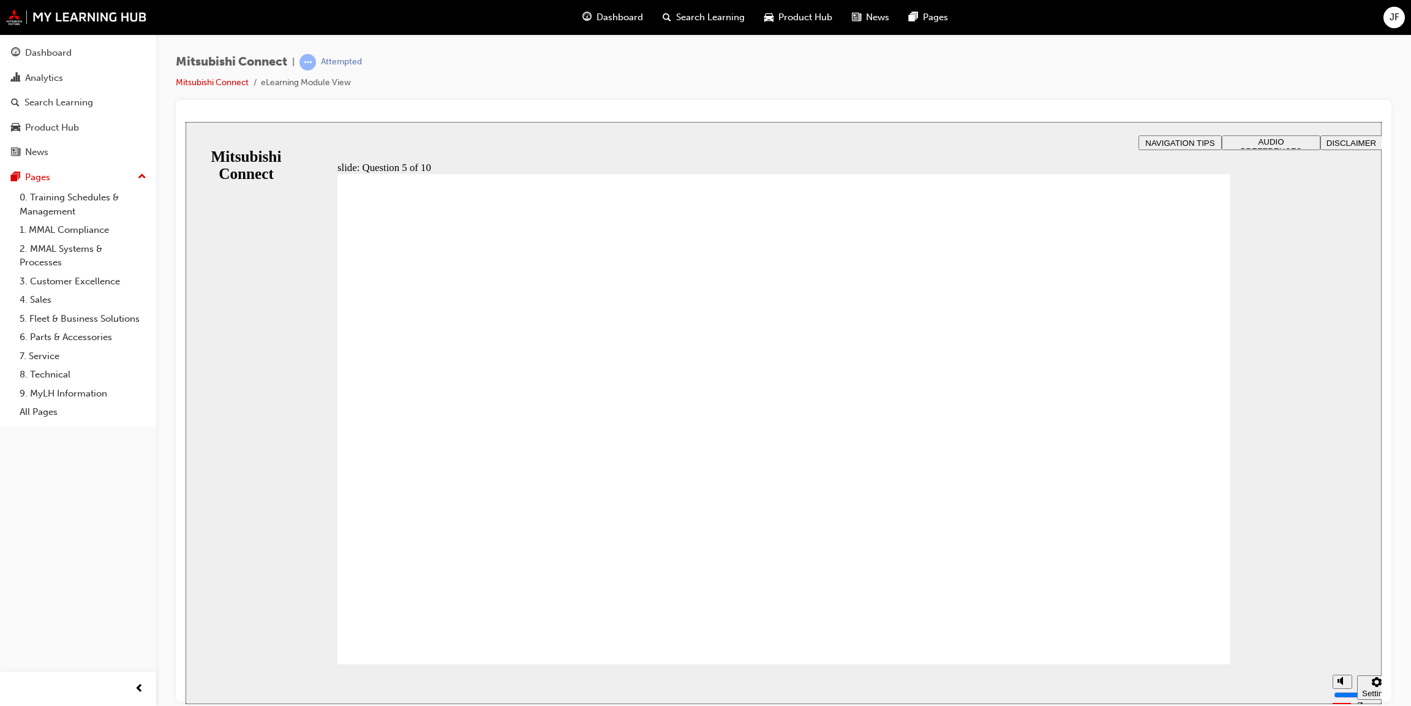
checkbox input "true"
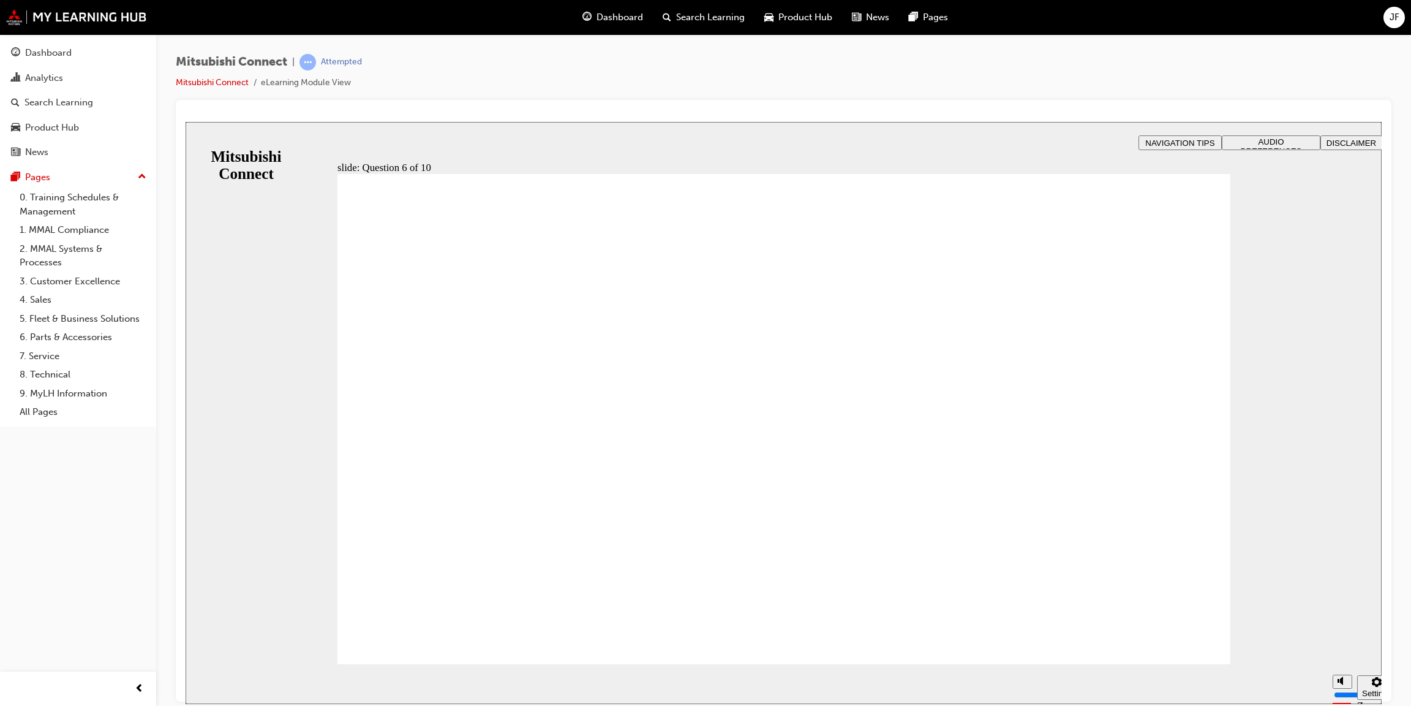
drag, startPoint x: 374, startPoint y: 359, endPoint x: 451, endPoint y: 614, distance: 266.2
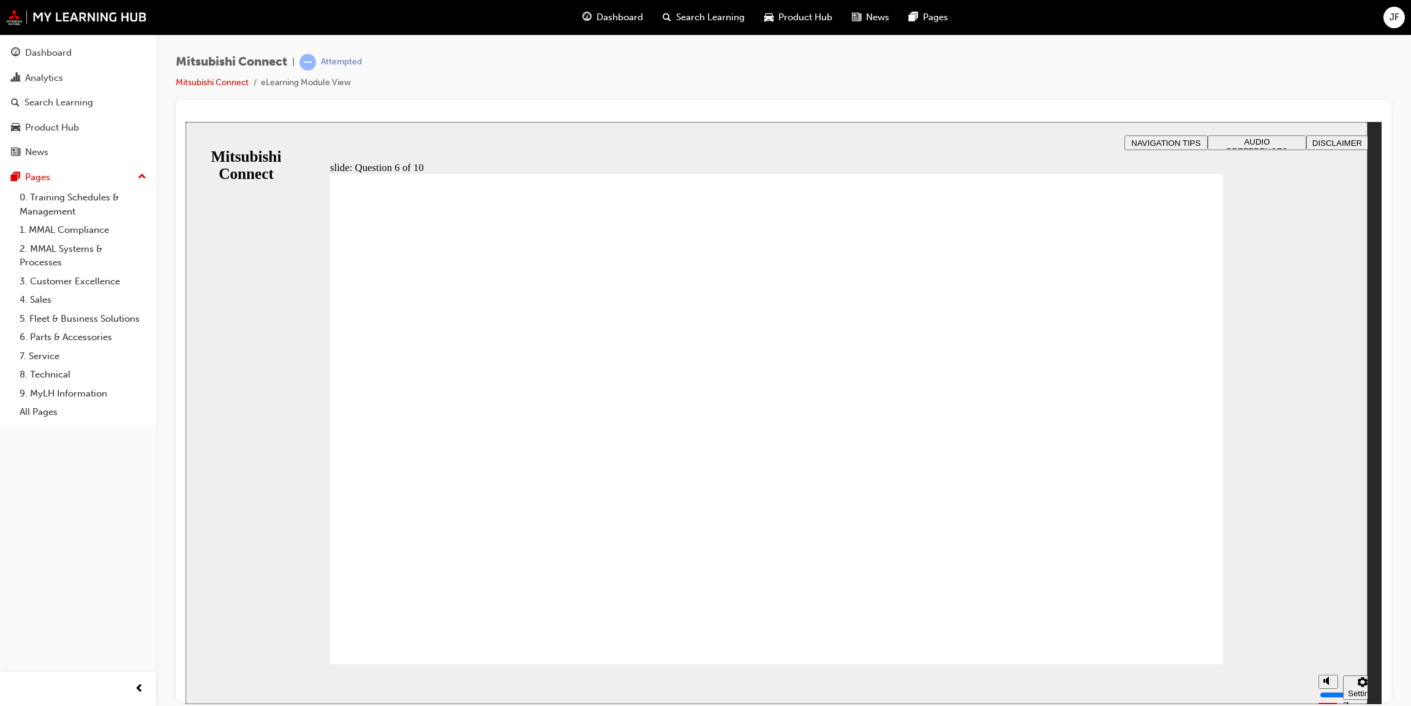
drag, startPoint x: 772, startPoint y: 563, endPoint x: 783, endPoint y: 548, distance: 18.9
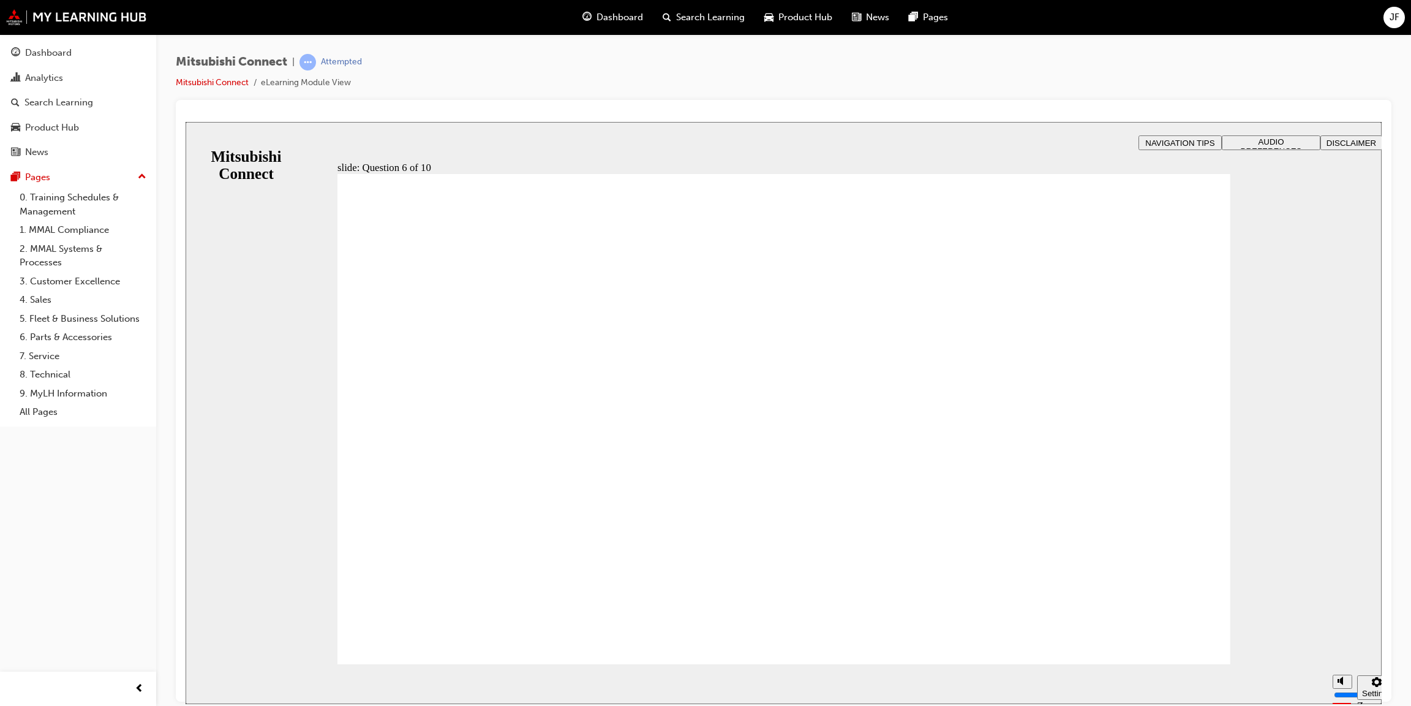
checkbox input "true"
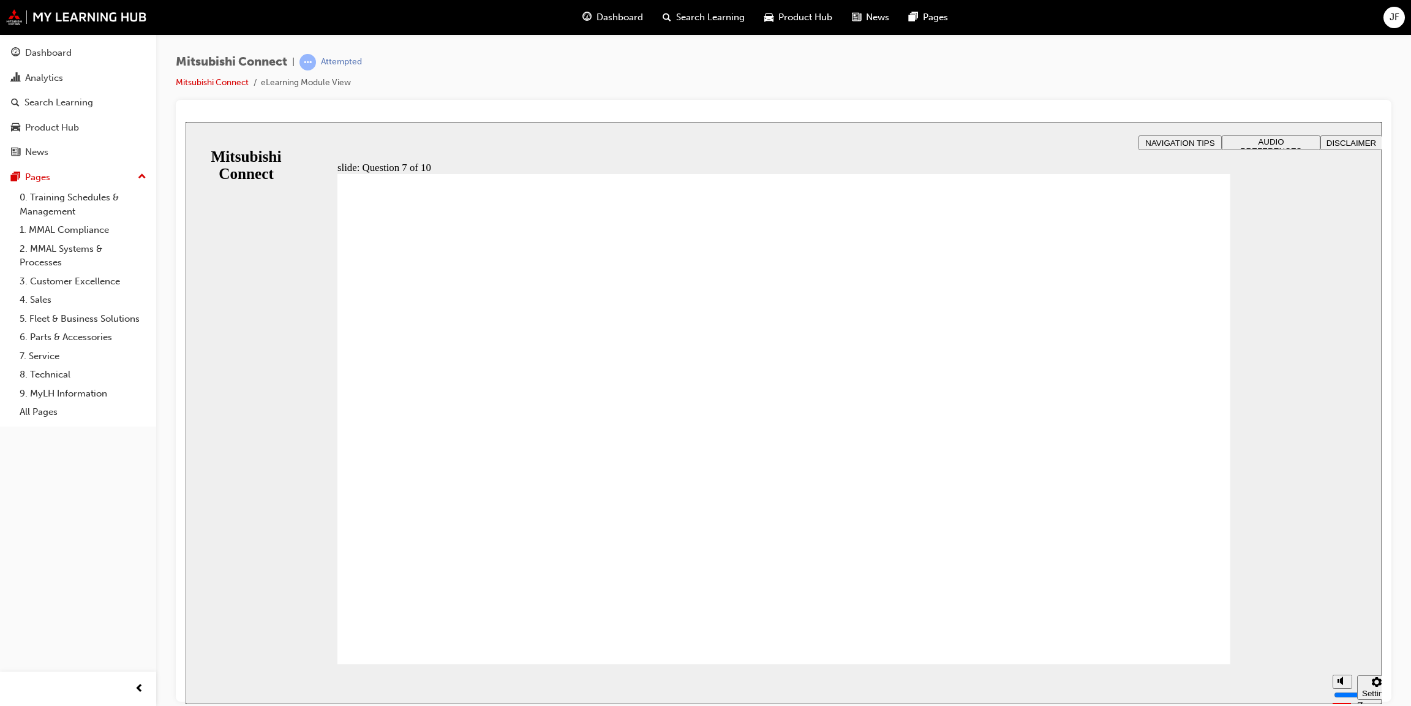
radio input "true"
drag, startPoint x: 425, startPoint y: 620, endPoint x: 427, endPoint y: 633, distance: 12.5
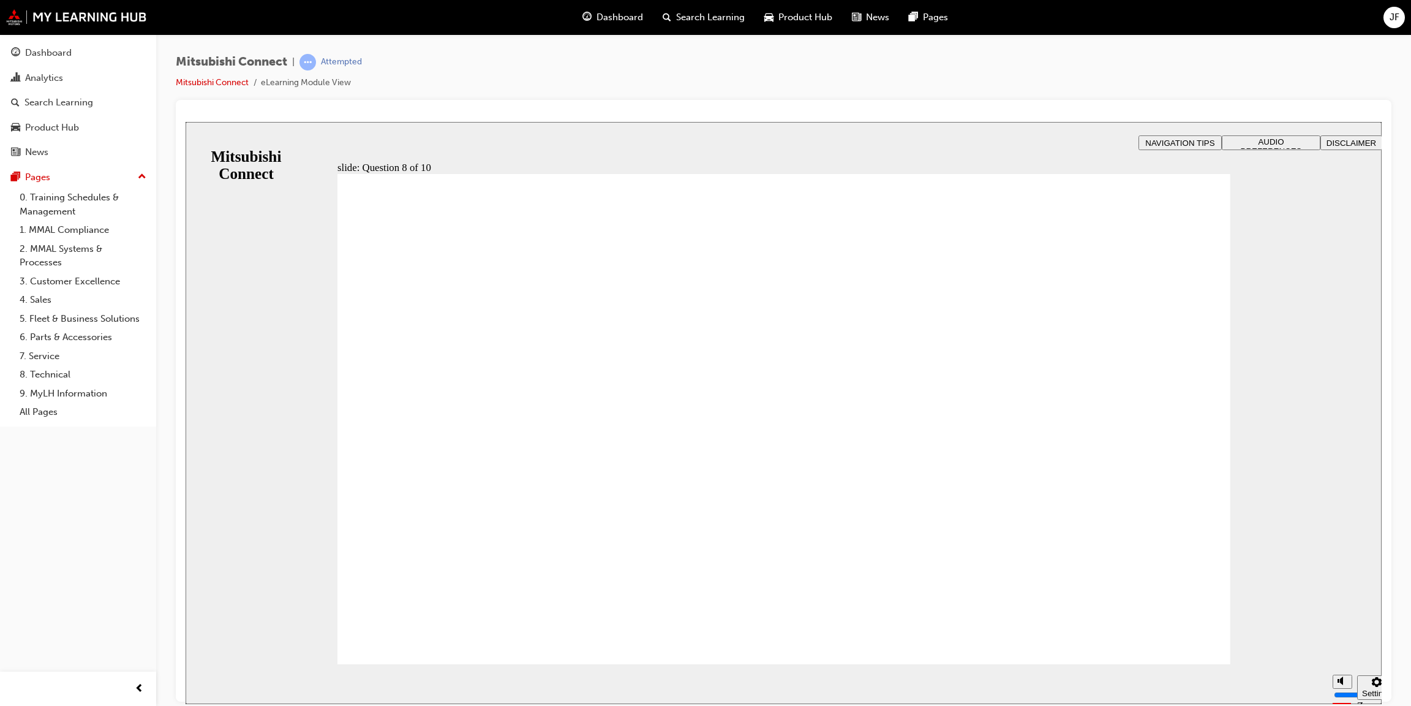
radio input "false"
radio input "true"
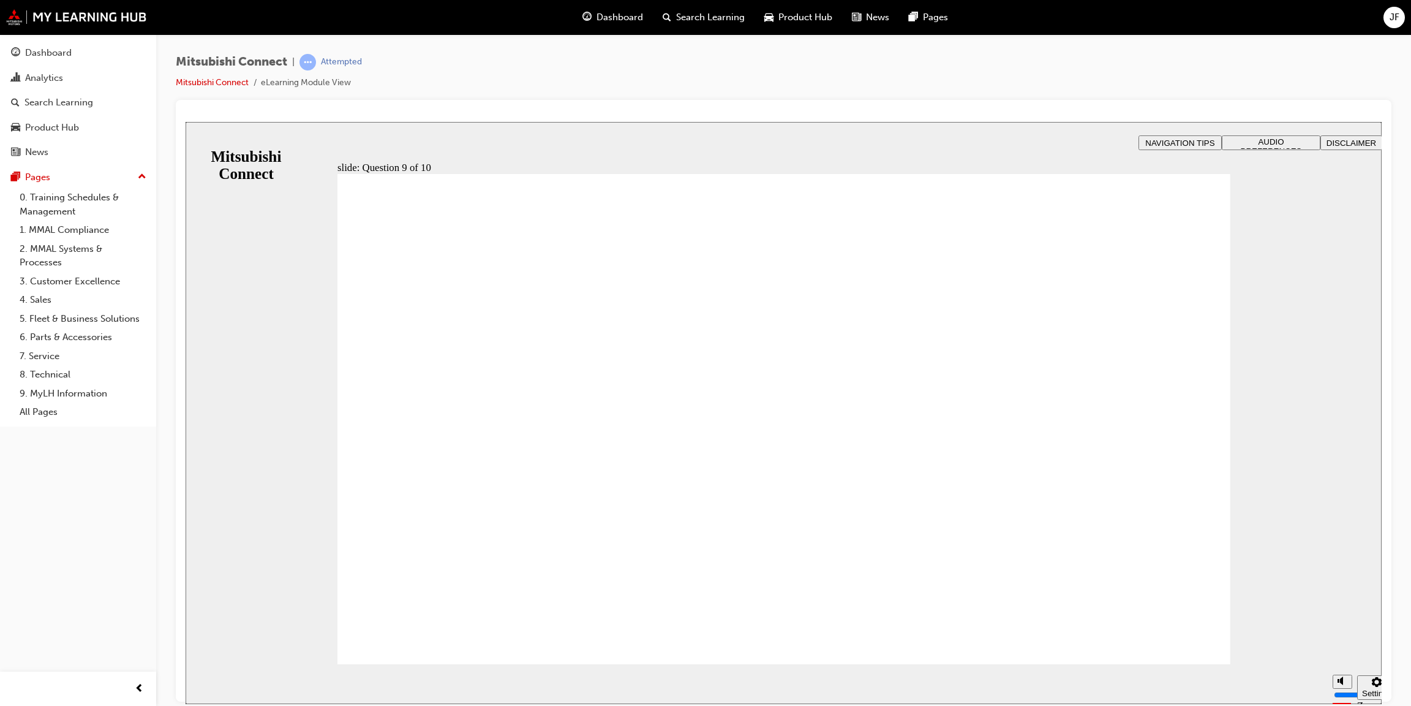
drag, startPoint x: 436, startPoint y: 616, endPoint x: 437, endPoint y: 630, distance: 13.5
checkbox input "true"
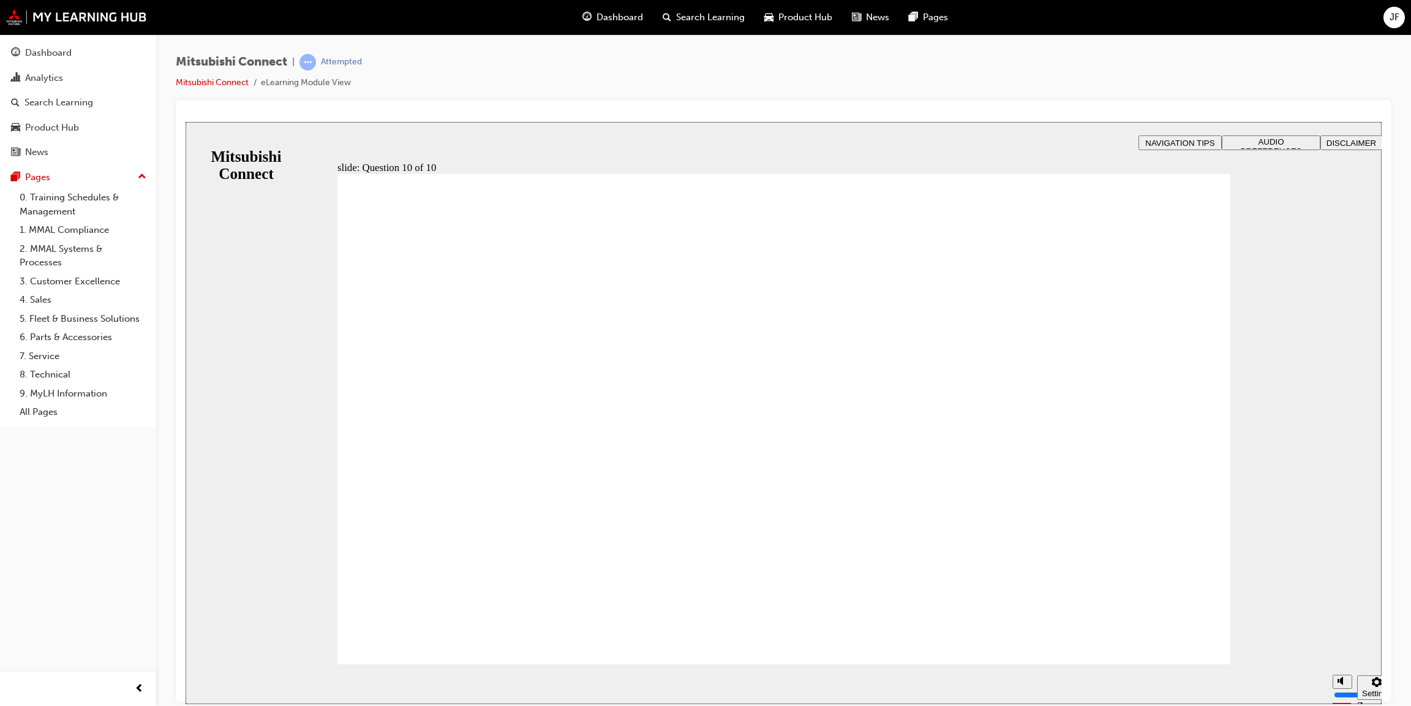
checkbox input "true"
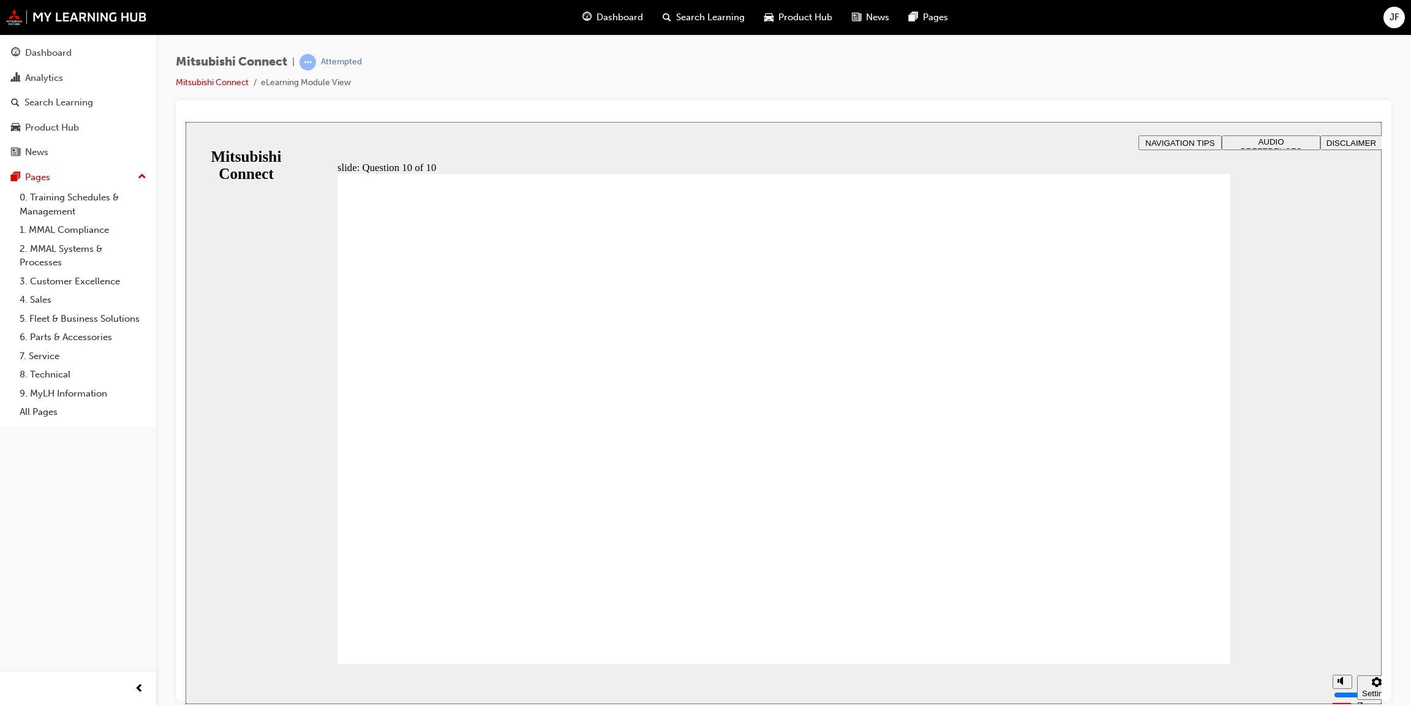
radio input "true"
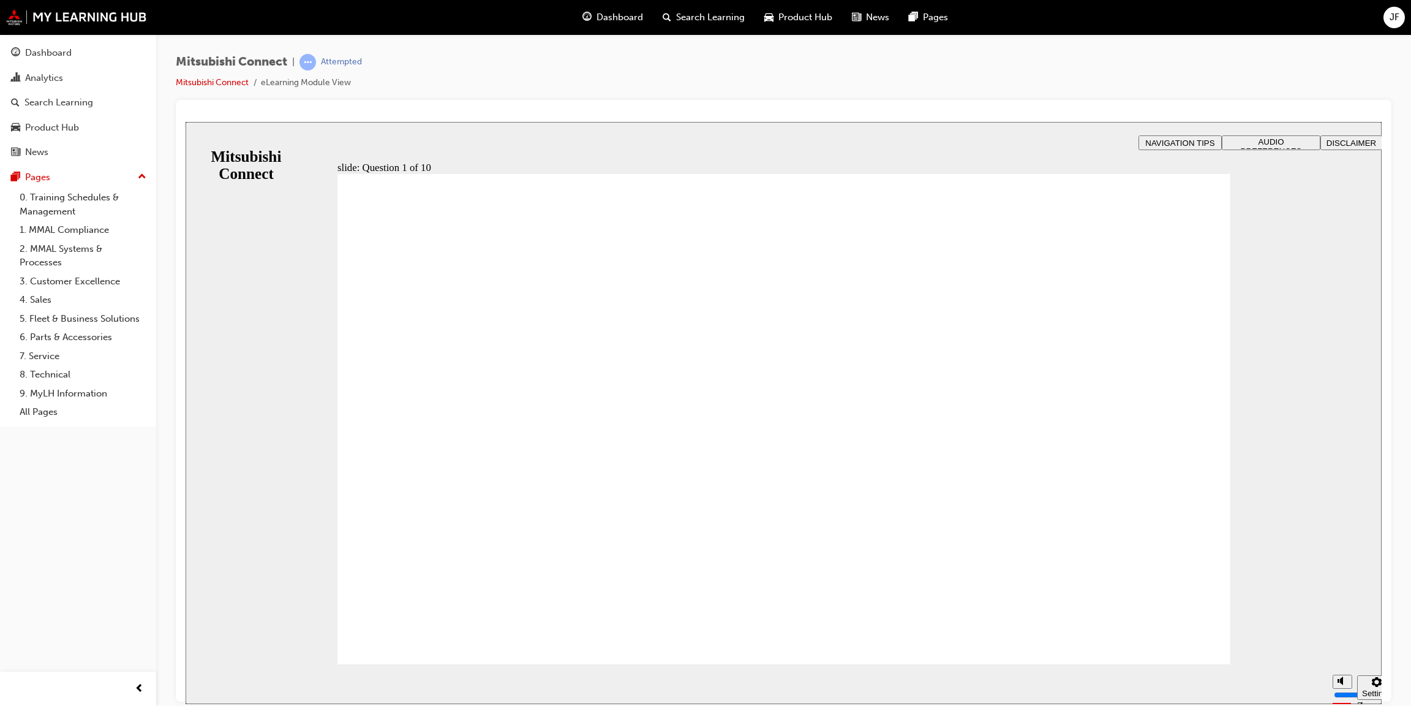
checkbox input "true"
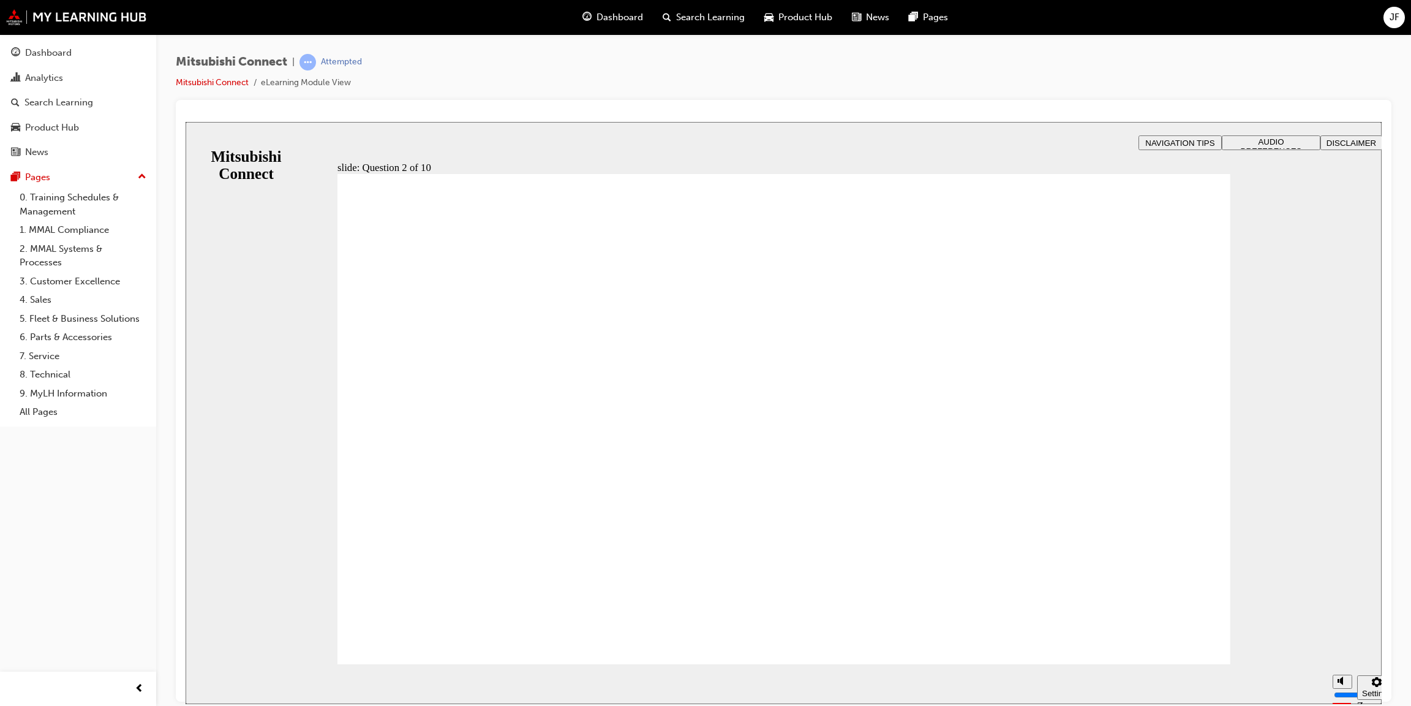
checkbox input "true"
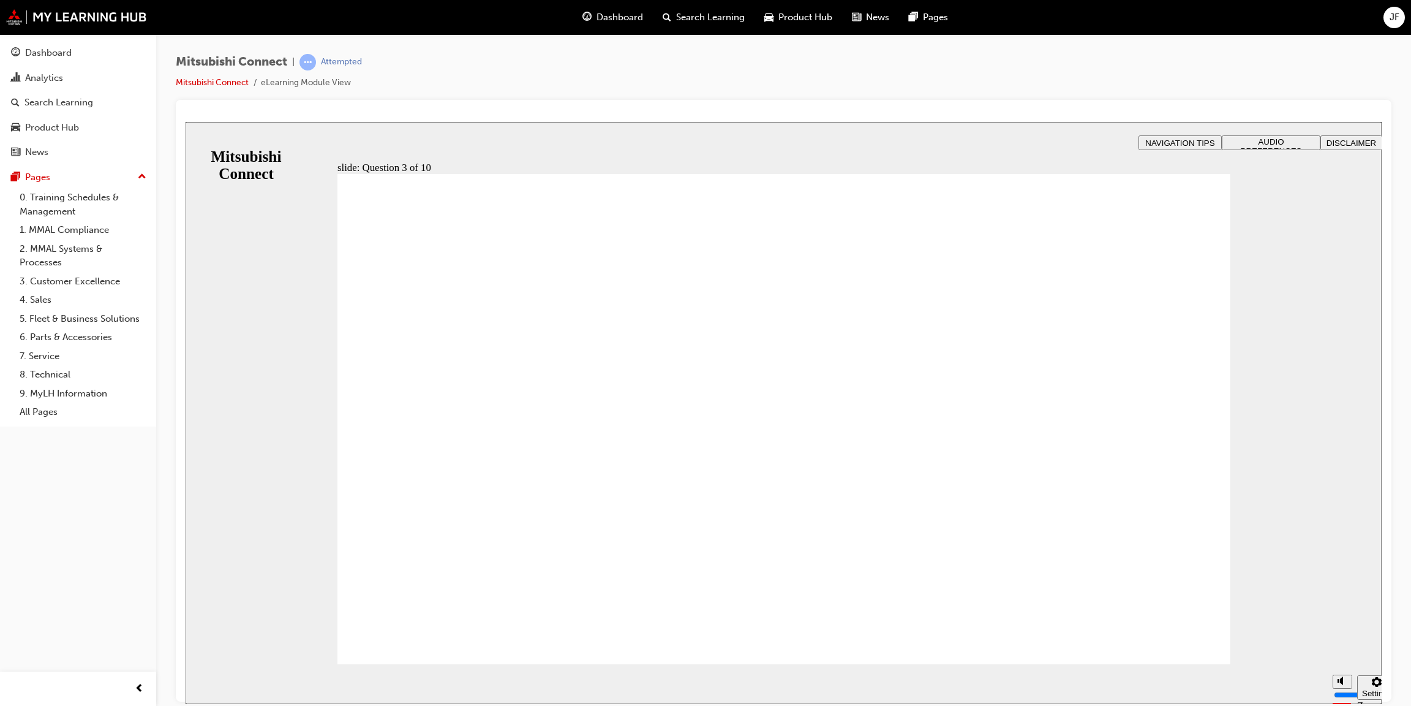
radio input "true"
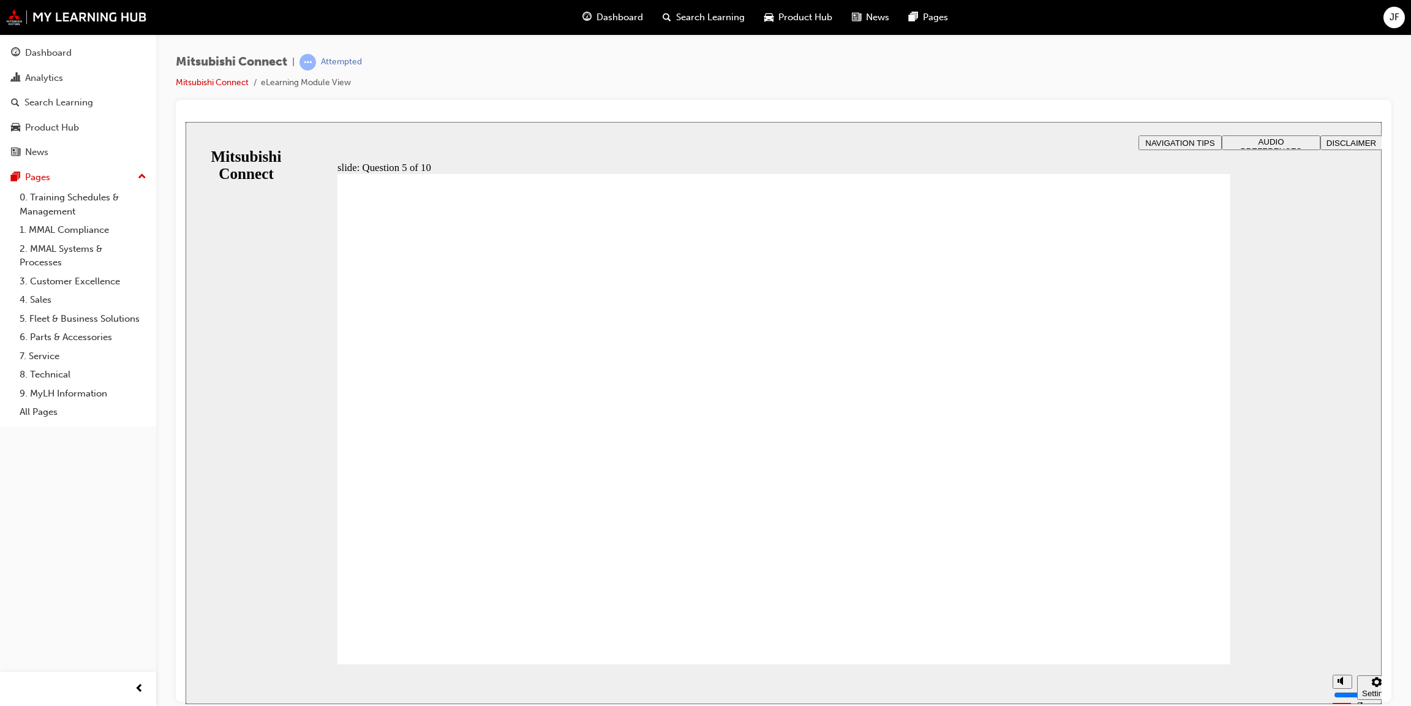
checkbox input "true"
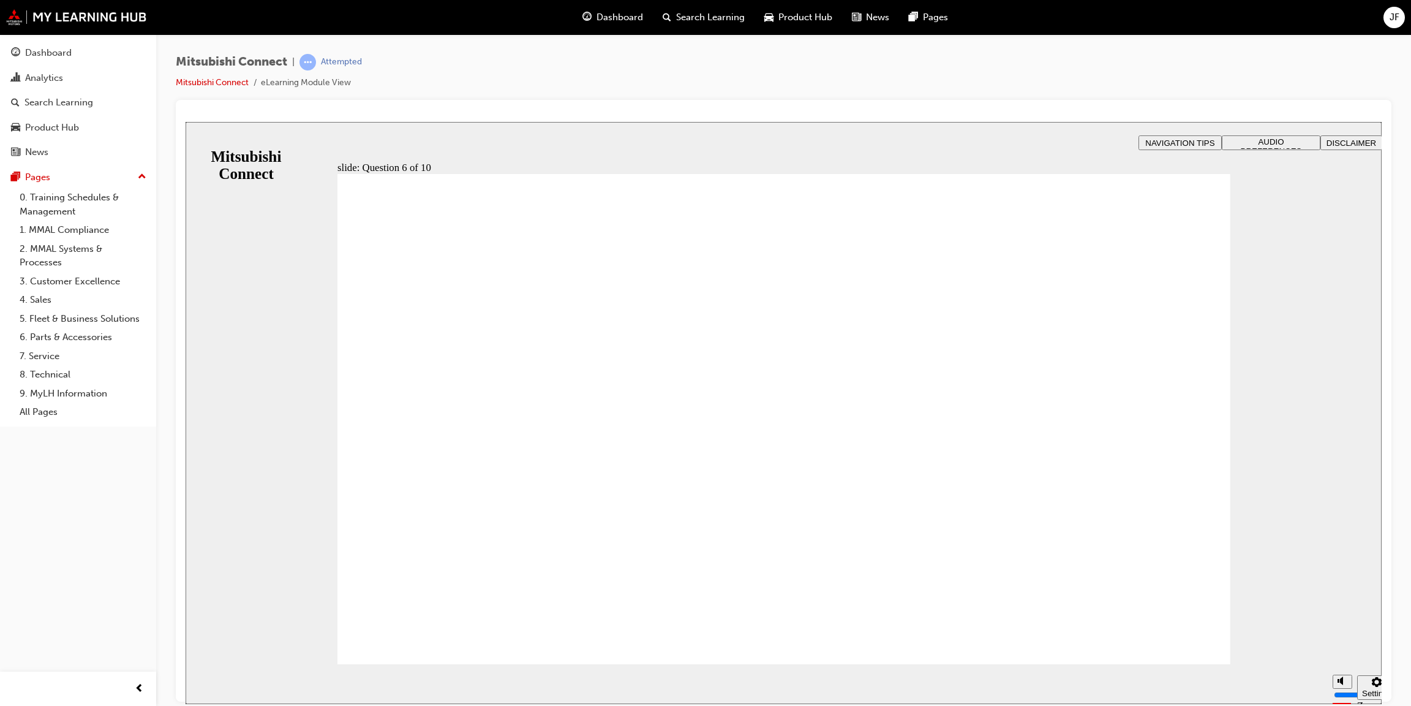
checkbox input "true"
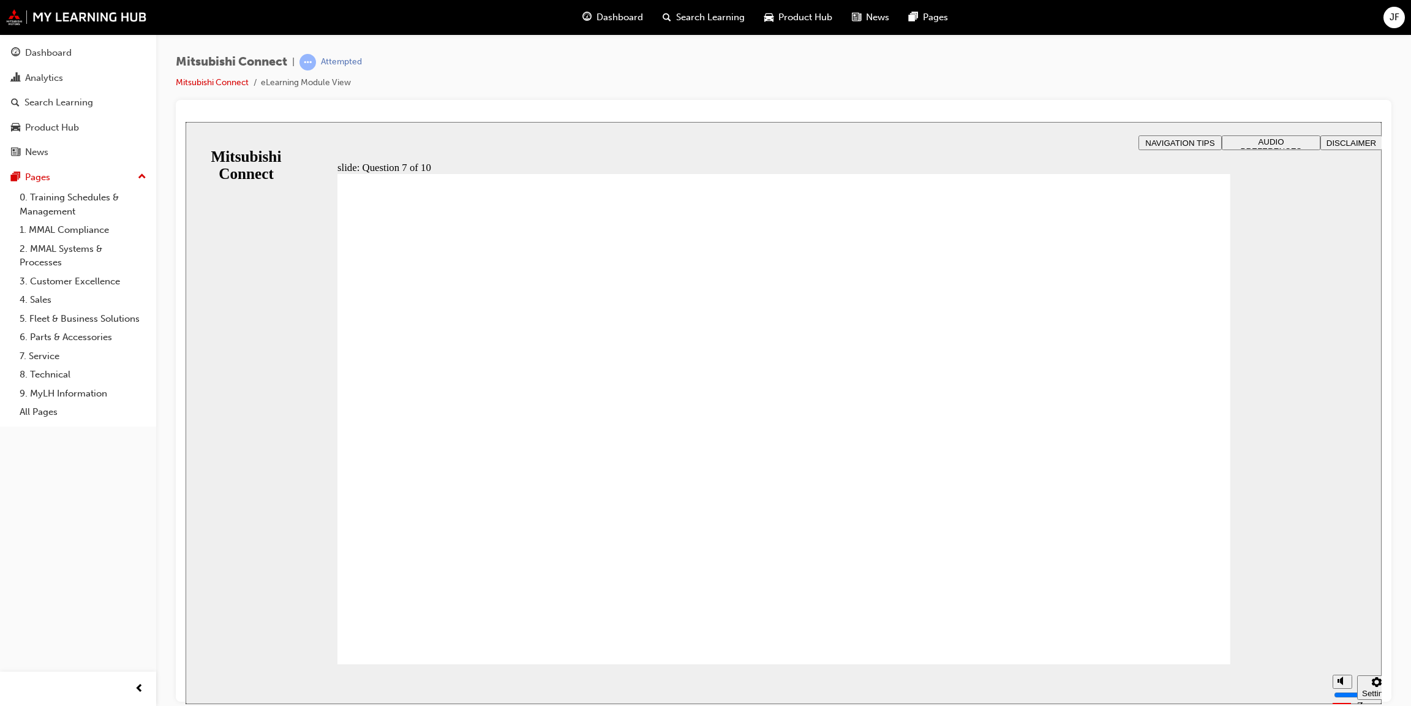
checkbox input "true"
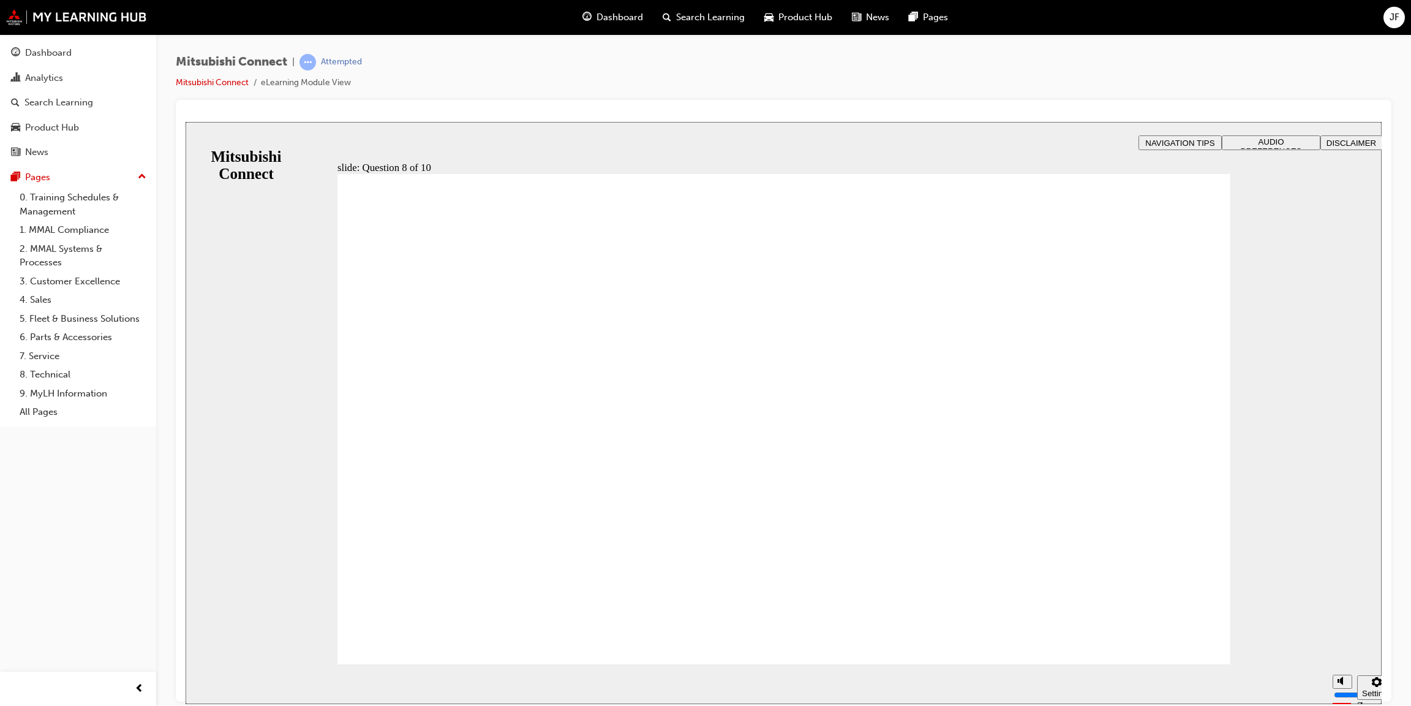
radio input "true"
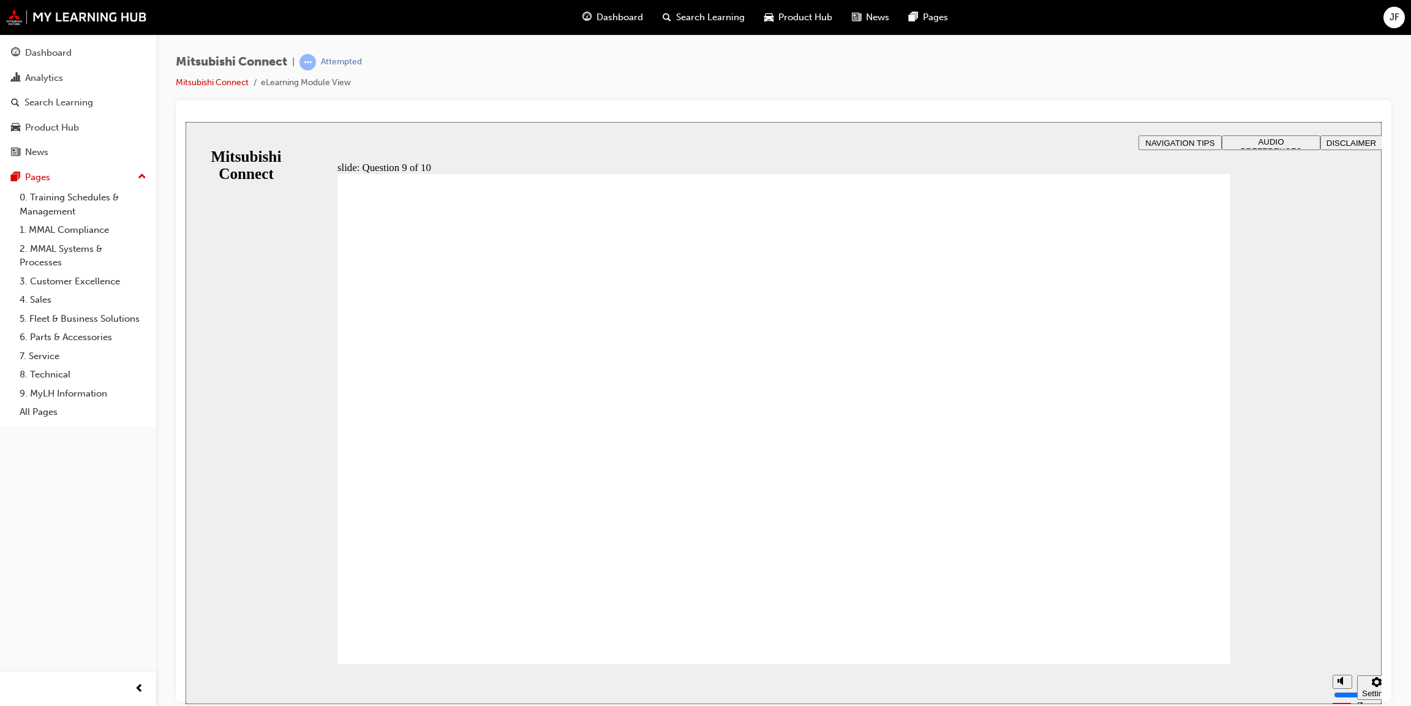
drag, startPoint x: 373, startPoint y: 412, endPoint x: 424, endPoint y: 617, distance: 212.1
checkbox input "true"
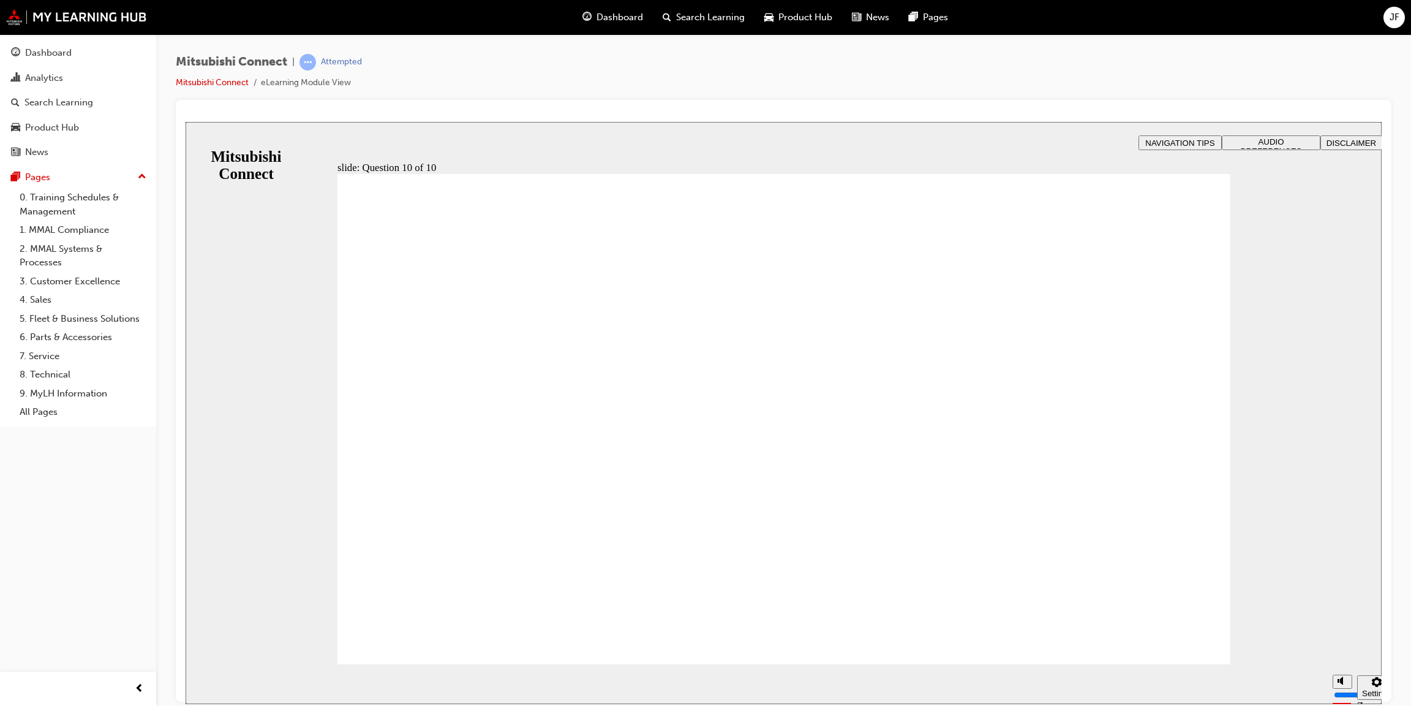
checkbox input "true"
